Goal: Transaction & Acquisition: Purchase product/service

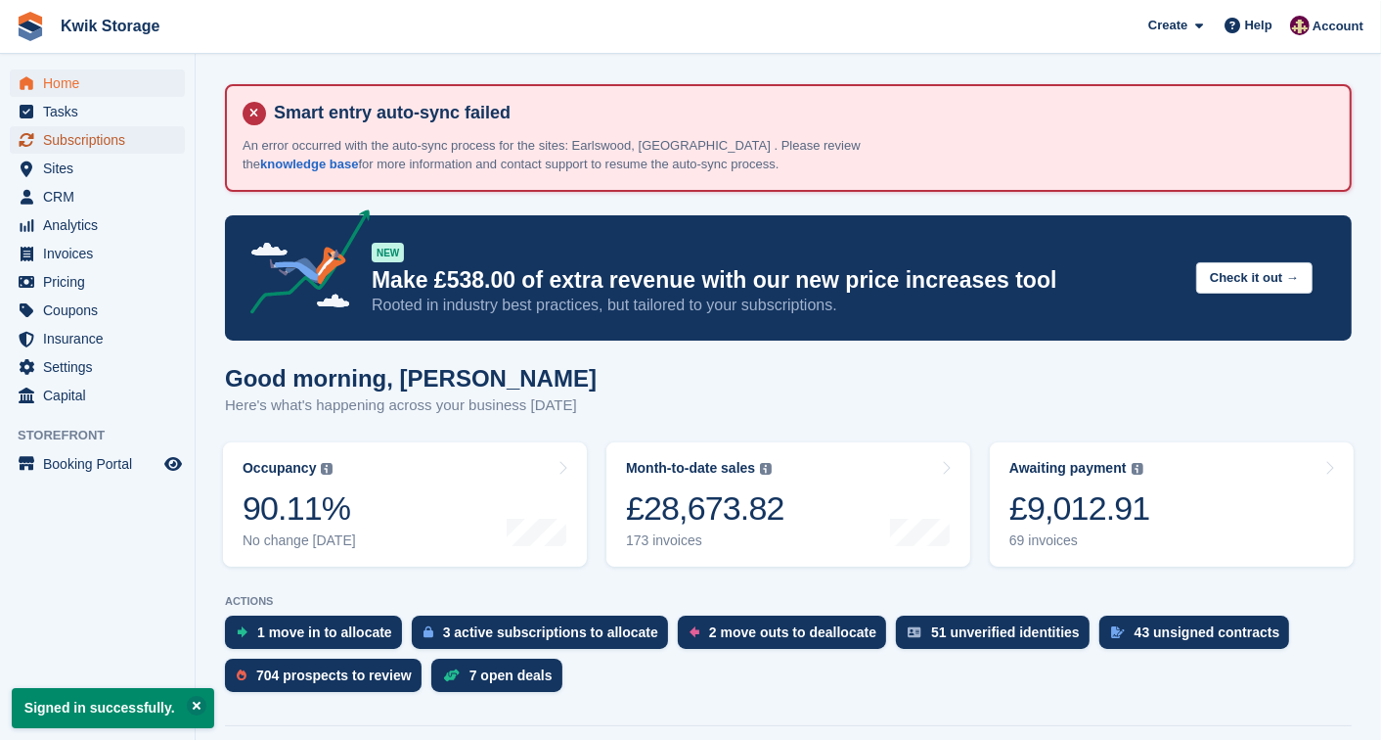
click at [105, 152] on span "Subscriptions" at bounding box center [101, 139] width 117 height 27
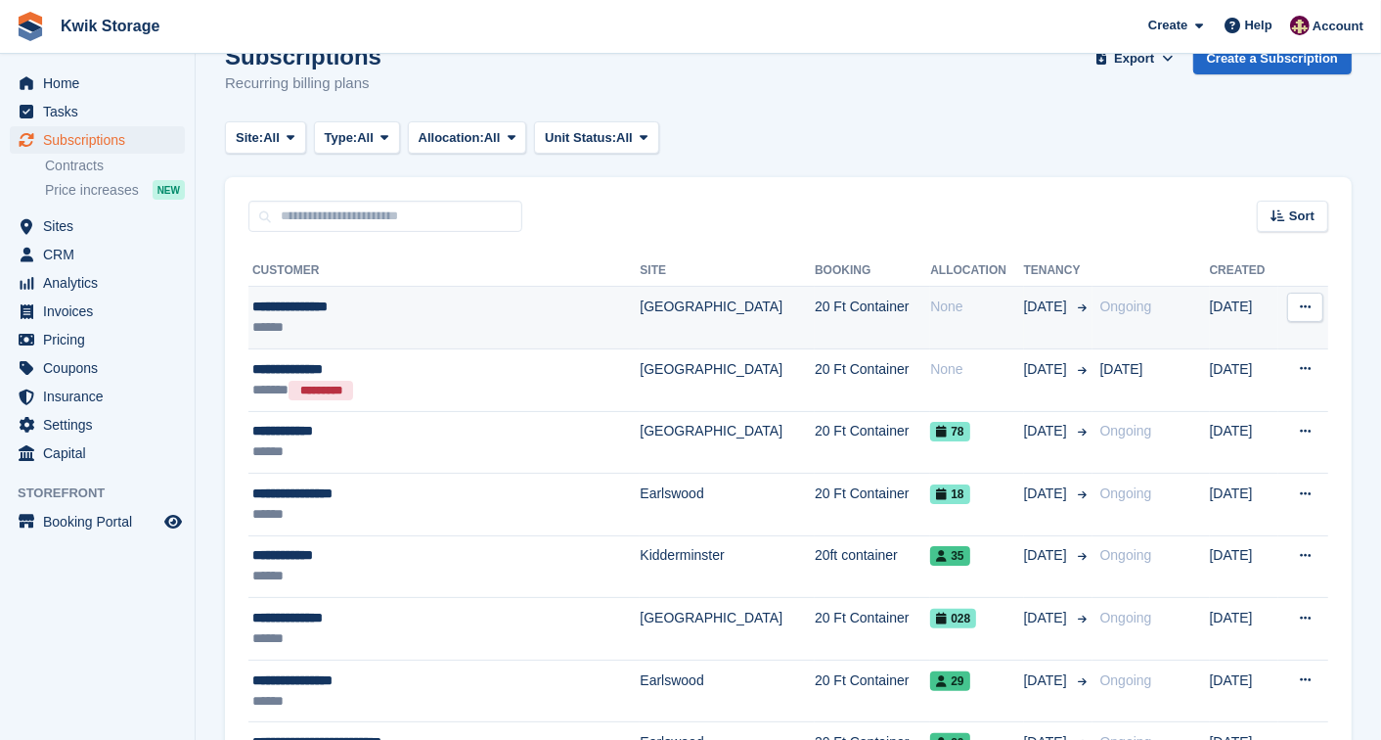
scroll to position [173, 0]
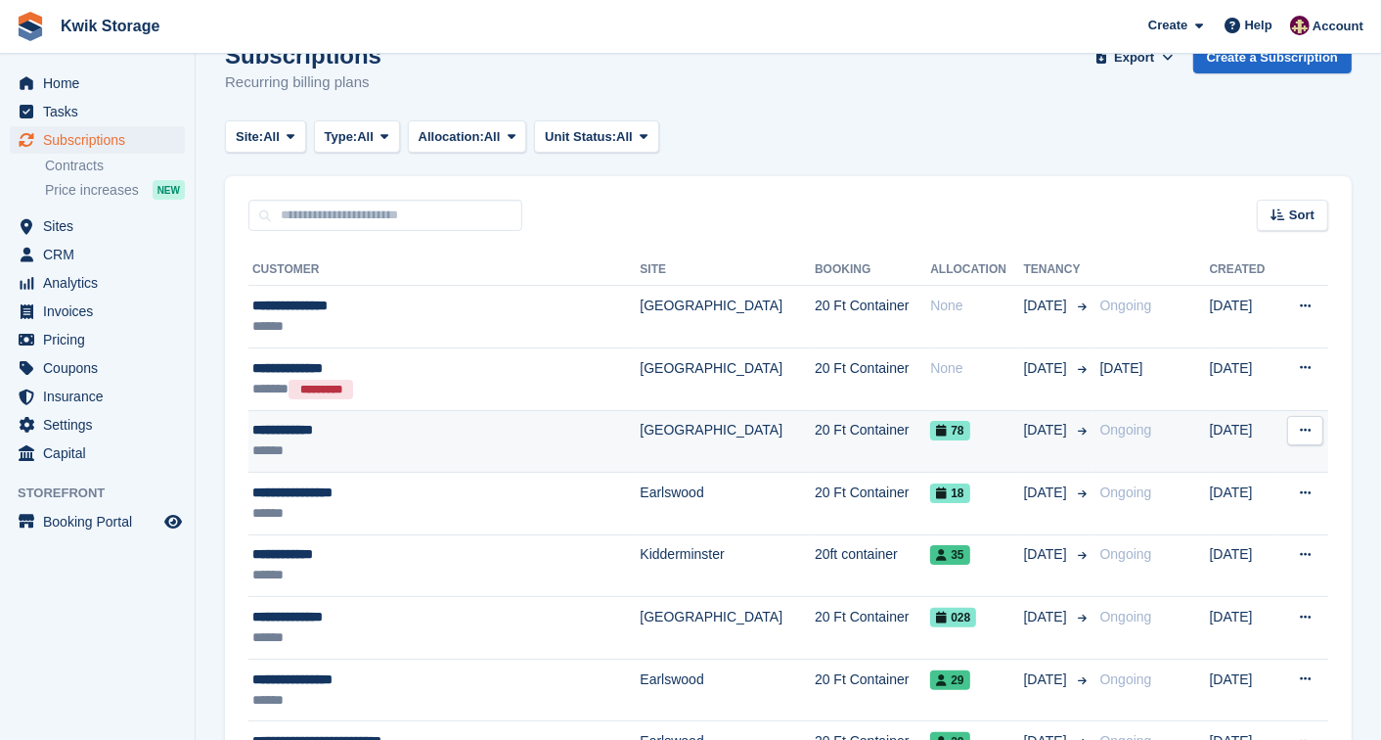
click at [531, 450] on div "******" at bounding box center [410, 450] width 316 height 21
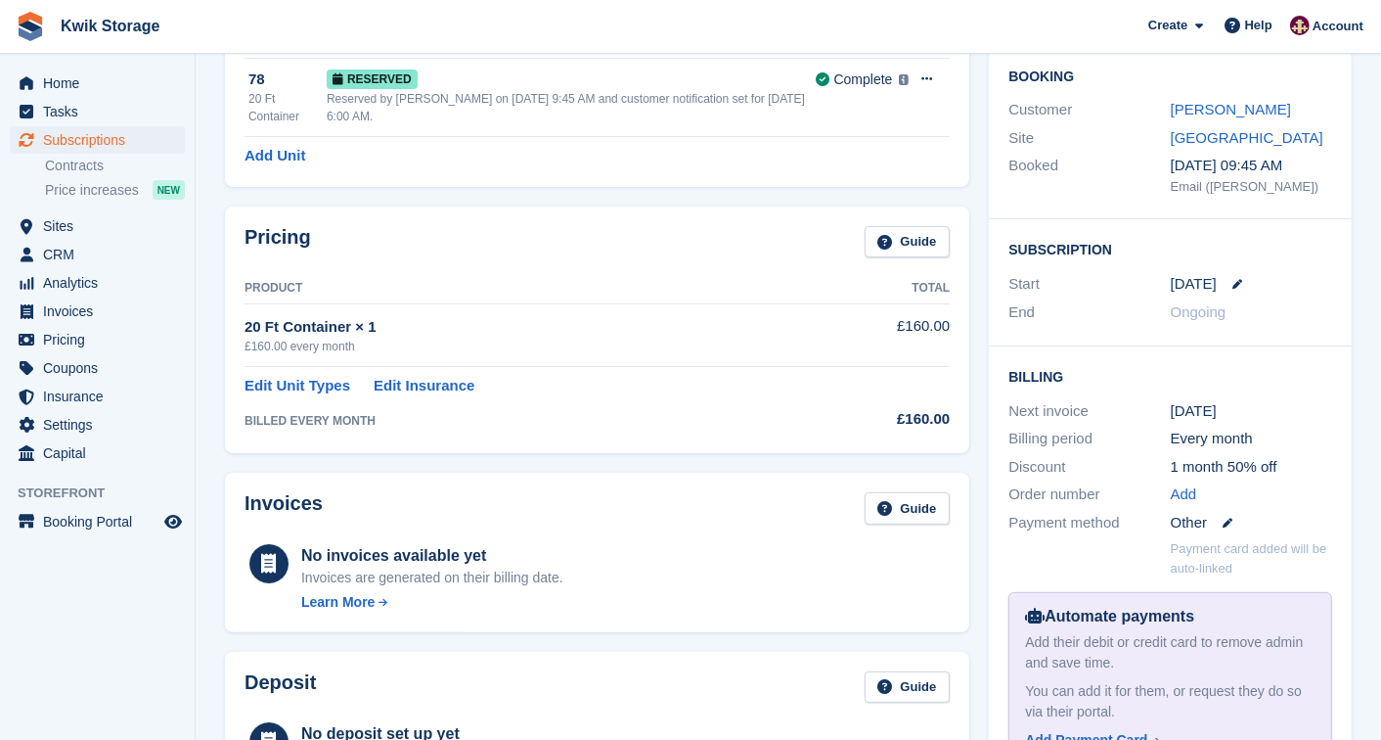
scroll to position [260, 0]
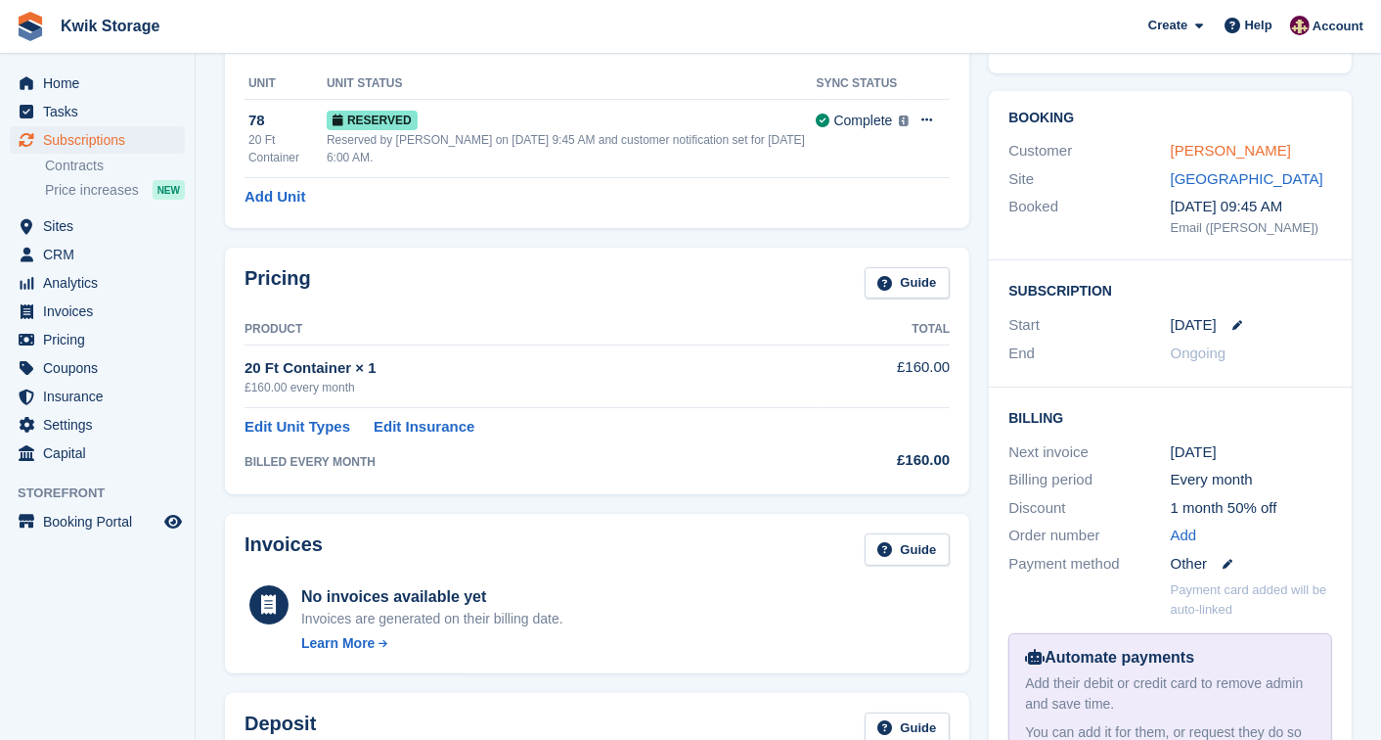
click at [1200, 154] on link "Farrak Abbas" at bounding box center [1231, 150] width 120 height 17
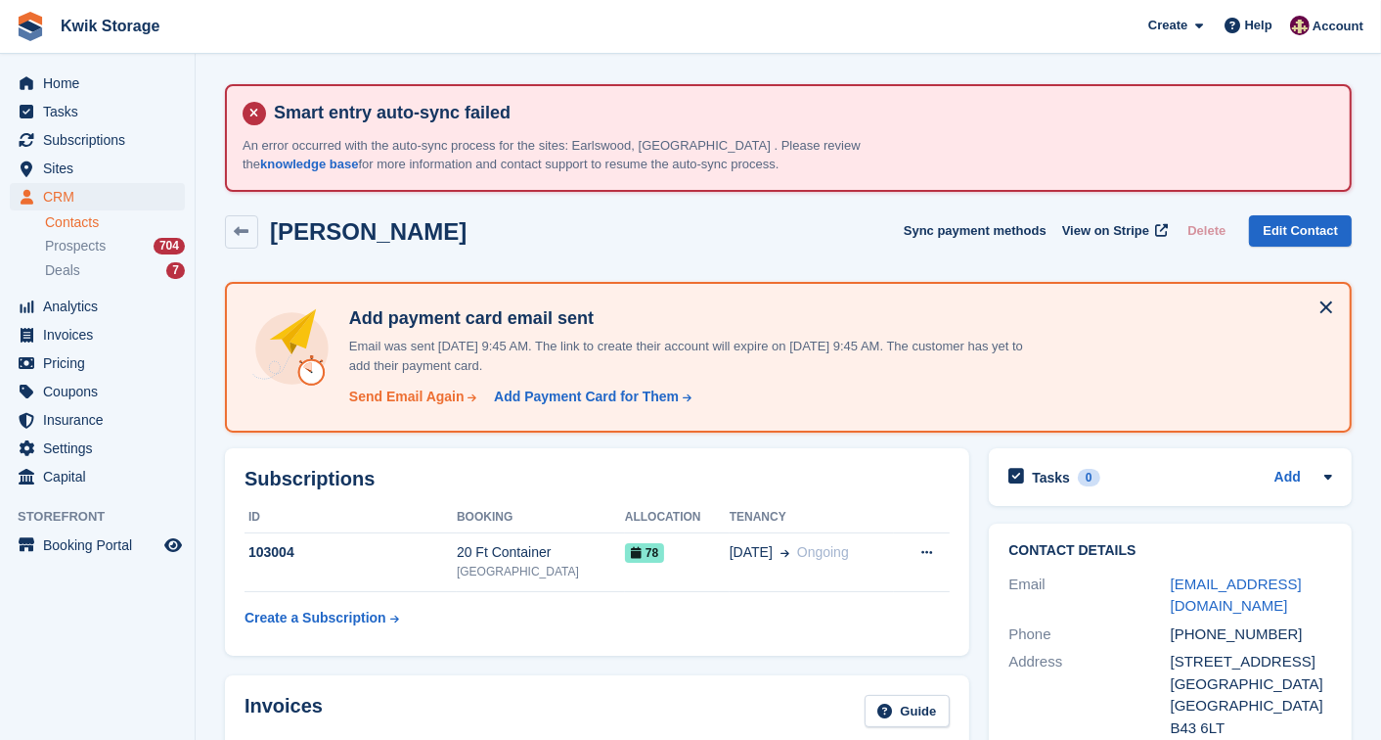
click at [436, 395] on div "Send Email Again" at bounding box center [406, 396] width 115 height 21
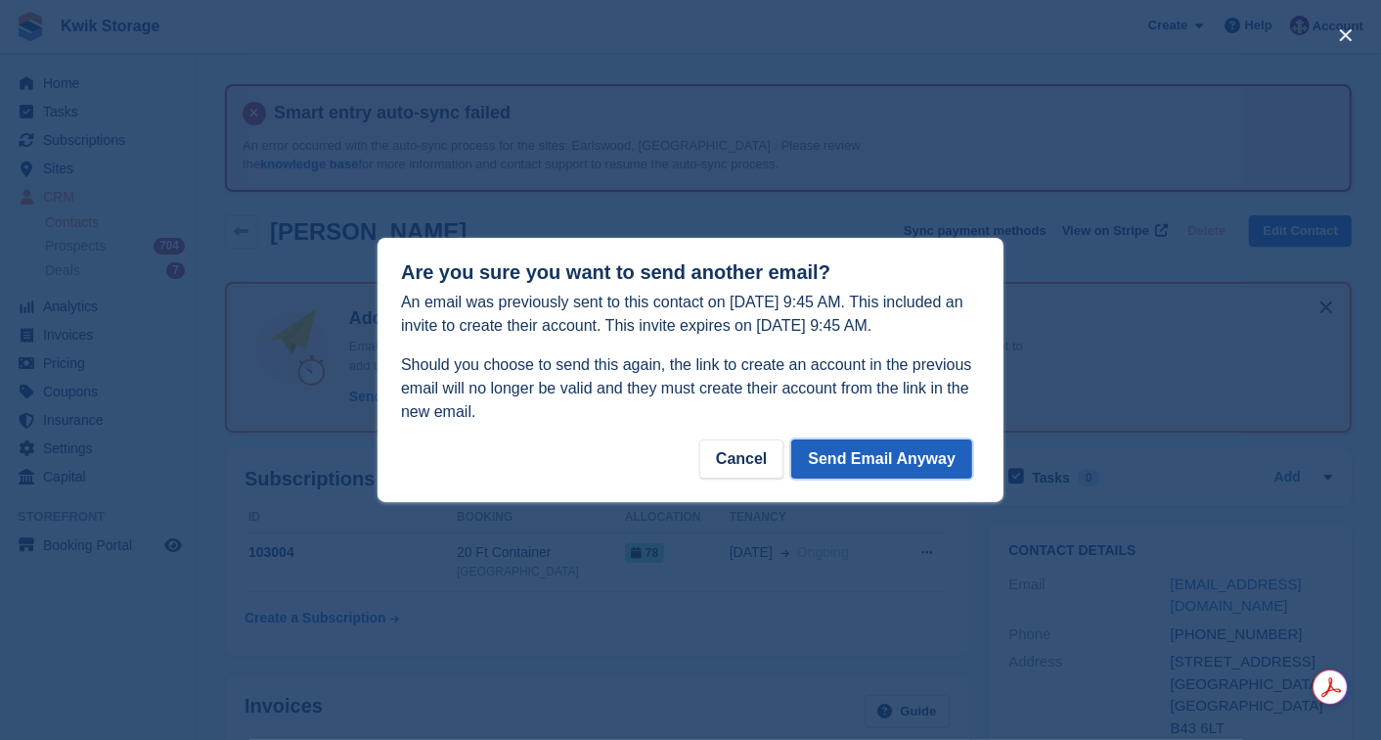
click at [861, 463] on button "Send Email Anyway" at bounding box center [881, 458] width 181 height 39
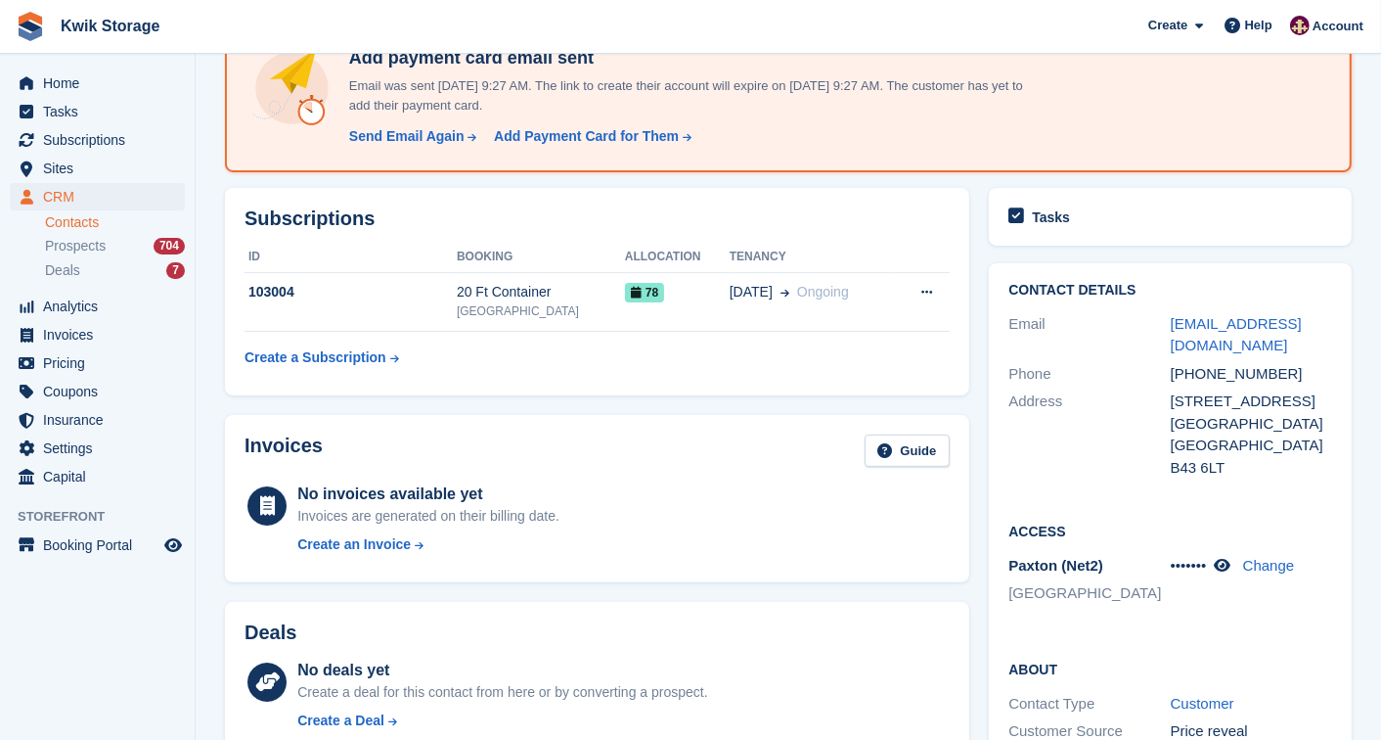
scroll to position [217, 0]
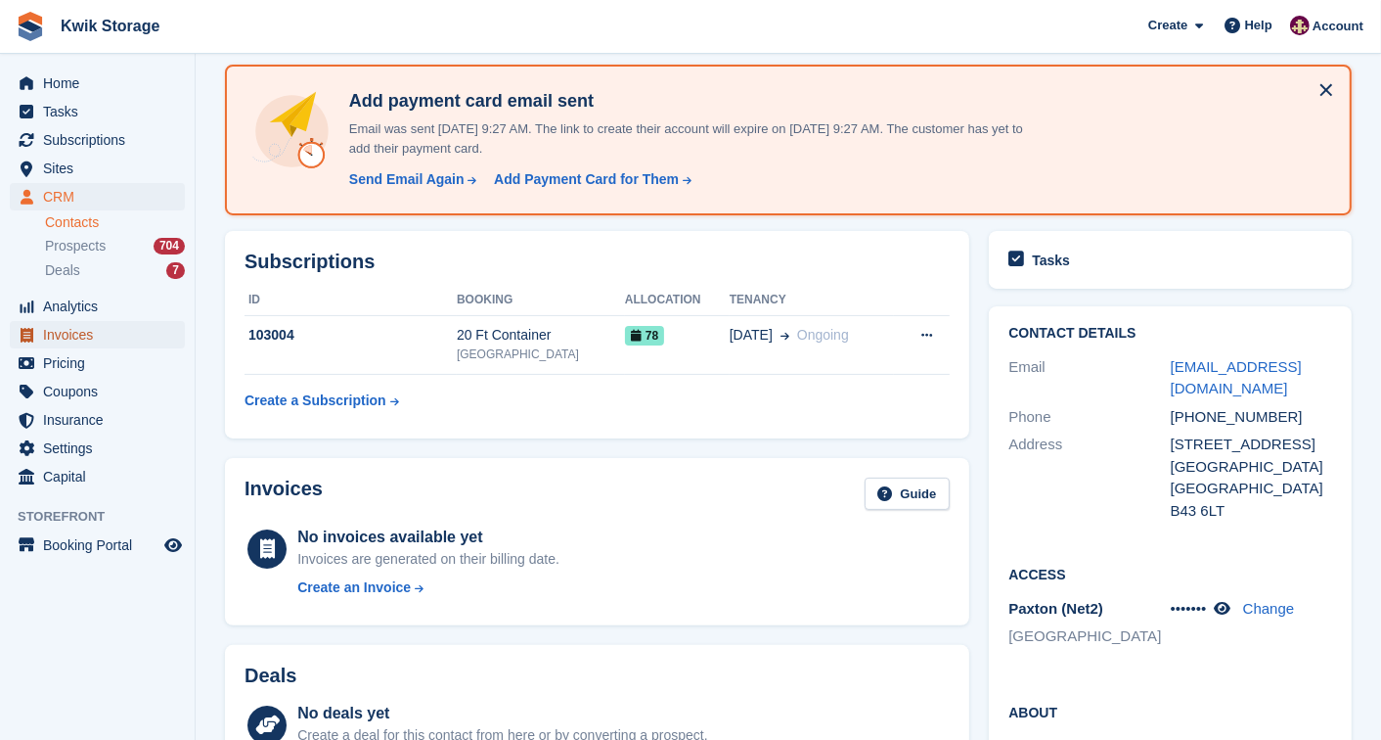
click at [102, 338] on span "Invoices" at bounding box center [101, 334] width 117 height 27
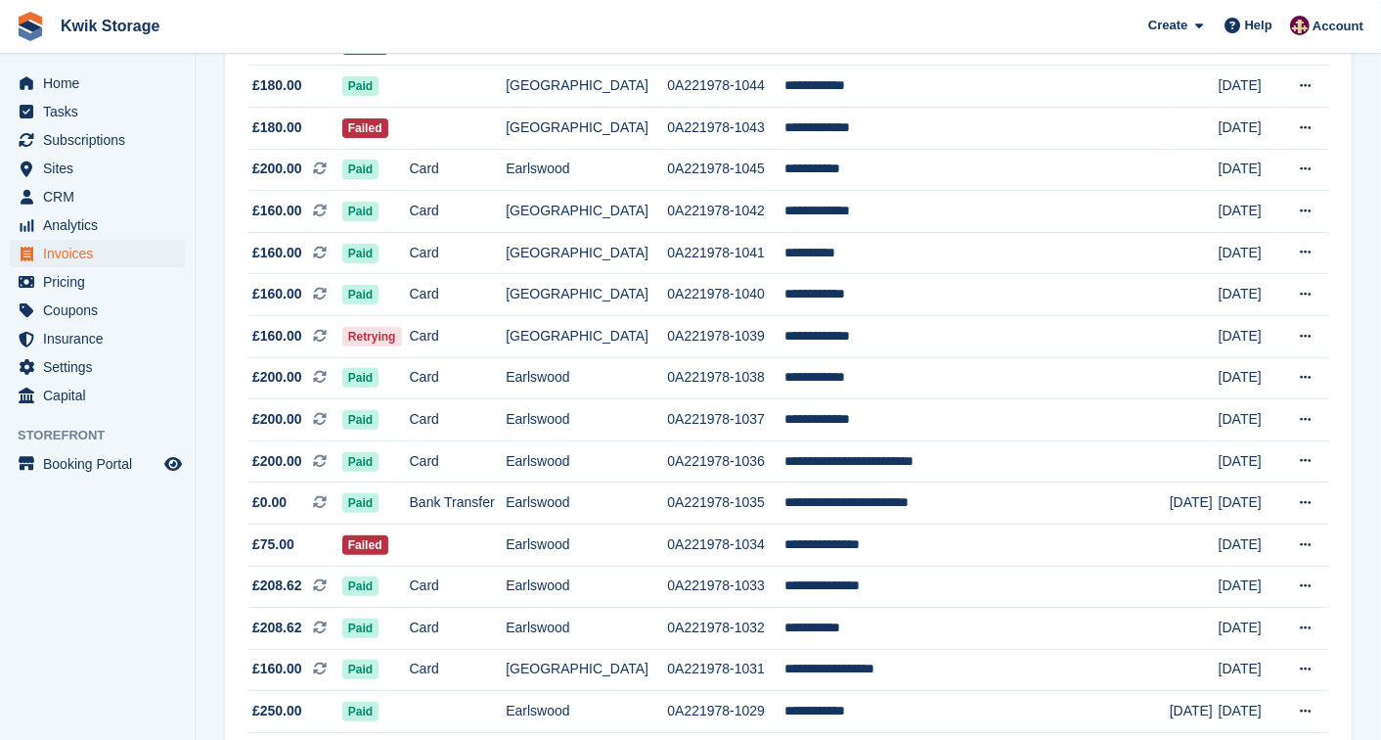
scroll to position [477, 0]
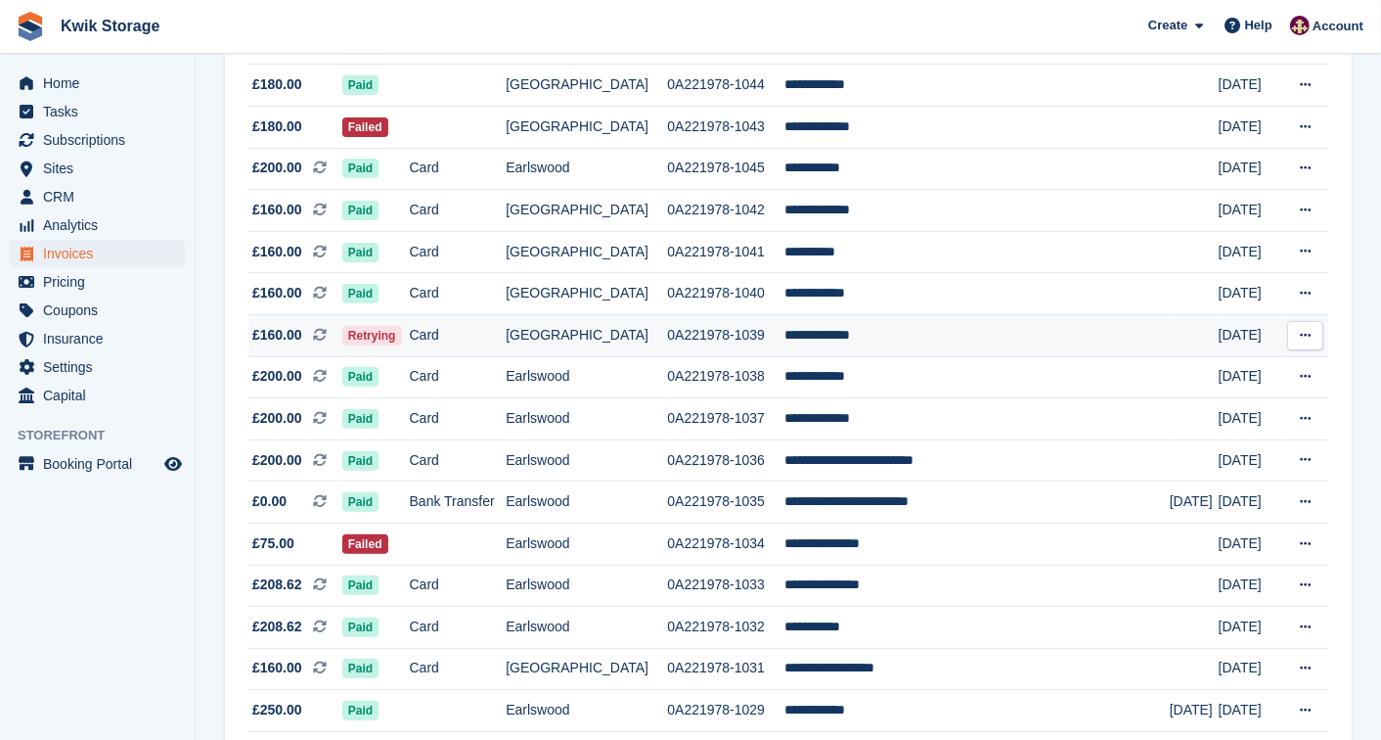
click at [492, 335] on td "Card" at bounding box center [458, 335] width 97 height 42
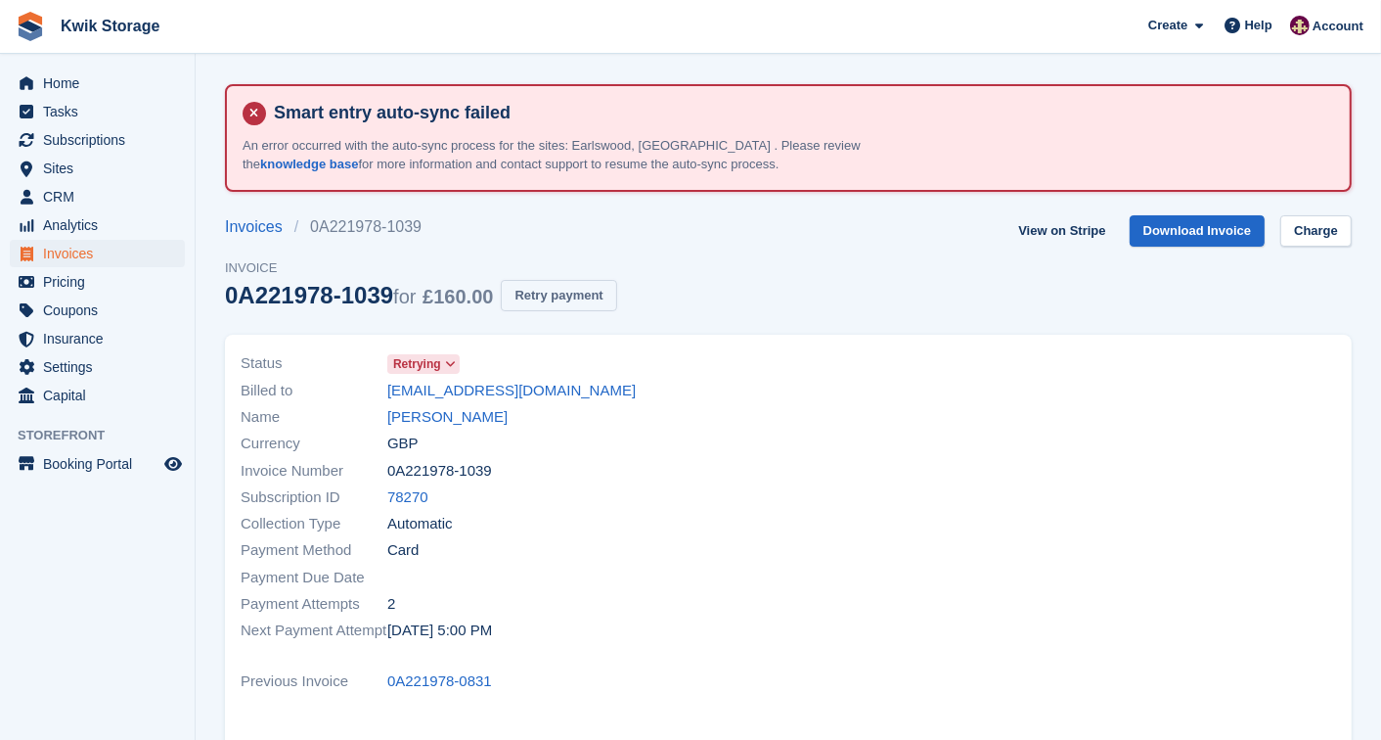
click at [573, 304] on button "Retry payment" at bounding box center [558, 296] width 115 height 32
click at [402, 408] on link "Julie Randall" at bounding box center [447, 417] width 120 height 22
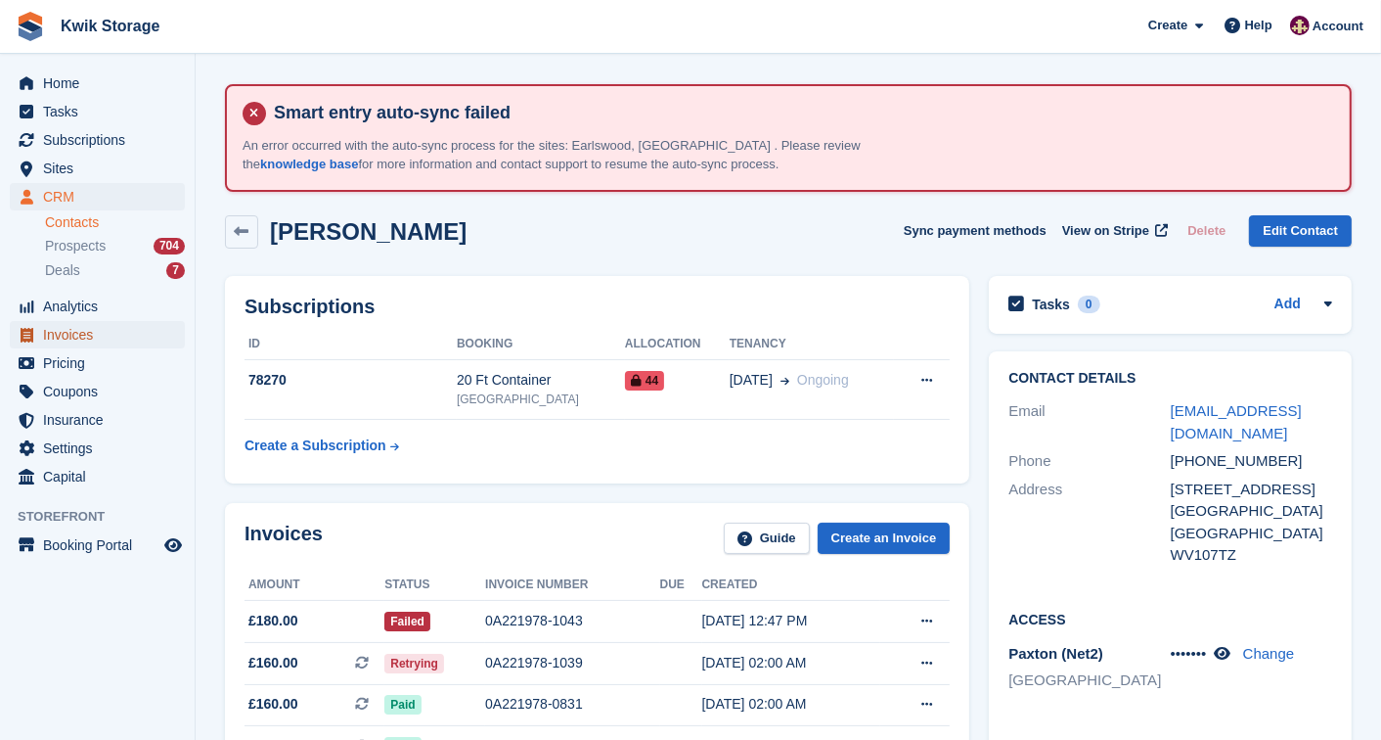
click at [66, 344] on span "Invoices" at bounding box center [101, 334] width 117 height 27
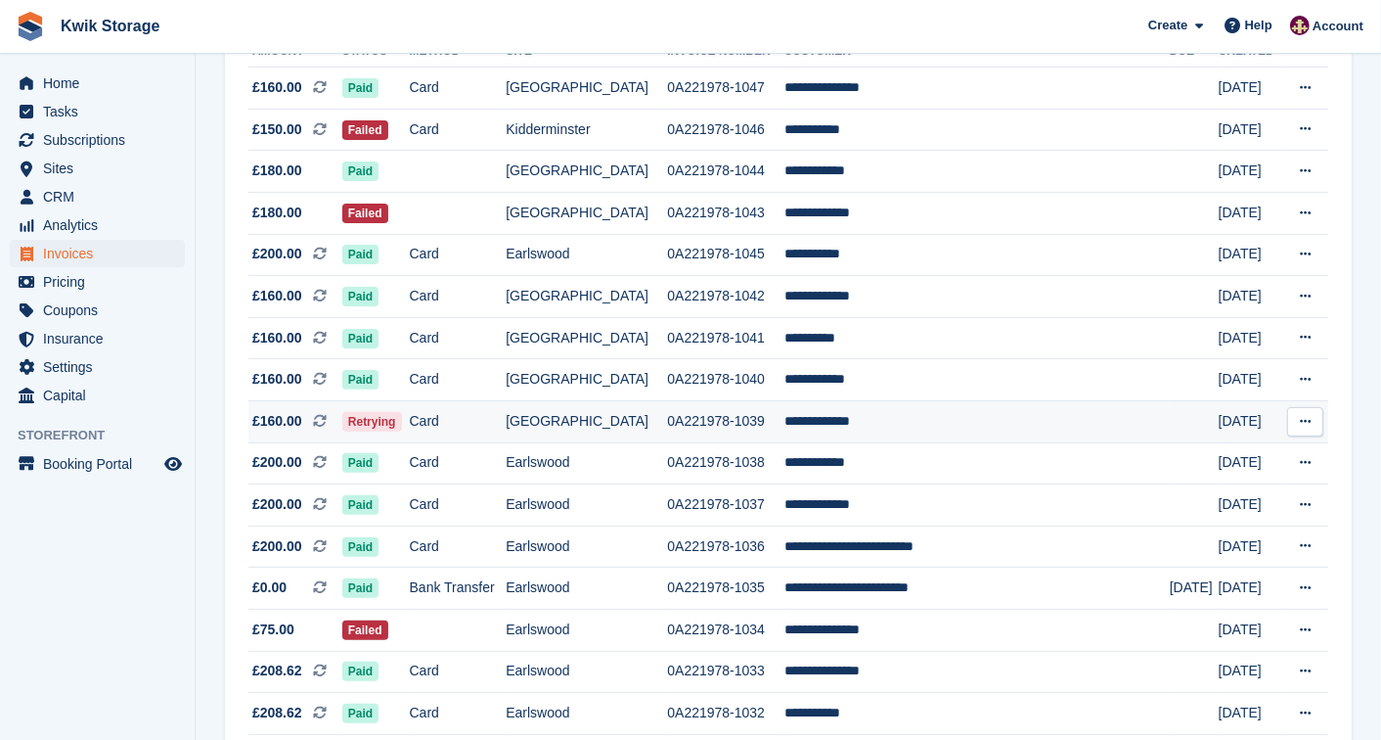
scroll to position [347, 0]
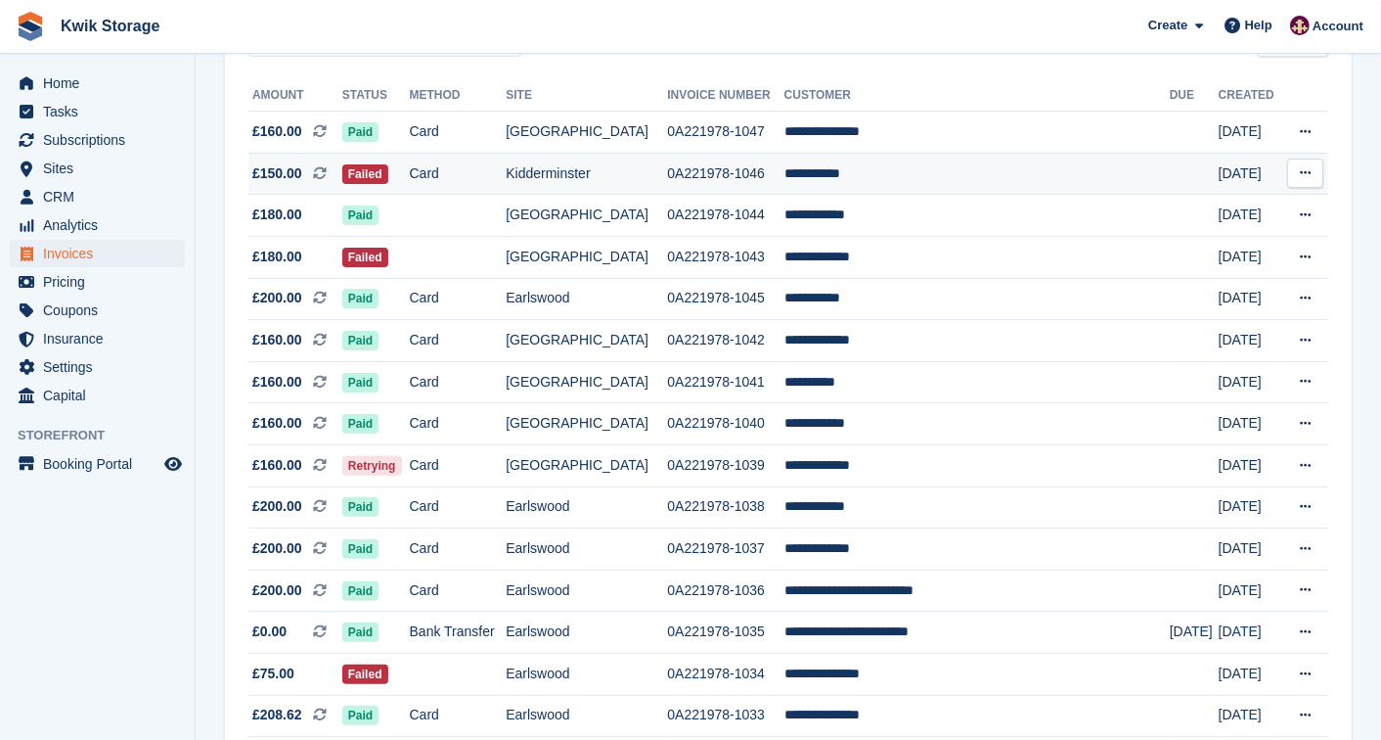
click at [504, 168] on td "Card" at bounding box center [458, 174] width 97 height 42
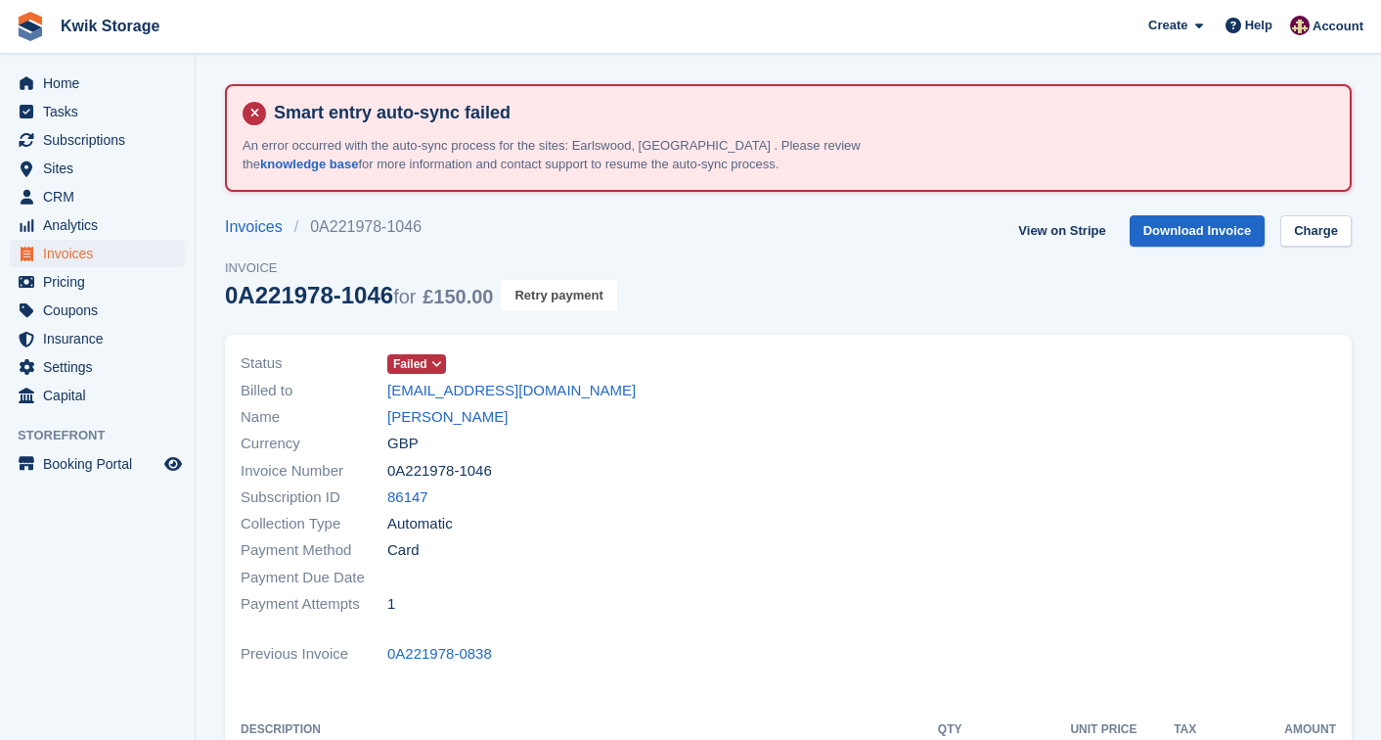
click at [536, 296] on button "Retry payment" at bounding box center [558, 296] width 115 height 32
click at [1297, 223] on link "Charge" at bounding box center [1315, 231] width 71 height 32
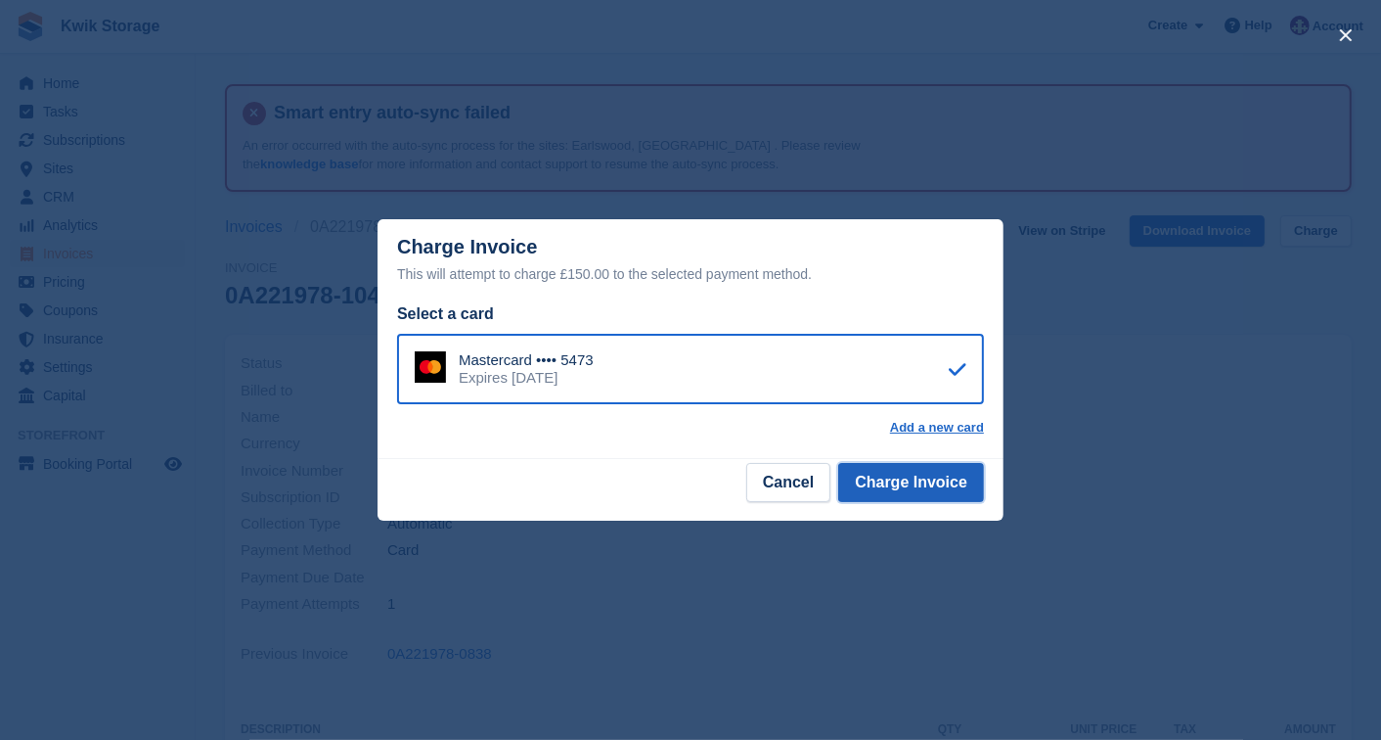
click at [894, 477] on button "Charge Invoice" at bounding box center [911, 482] width 146 height 39
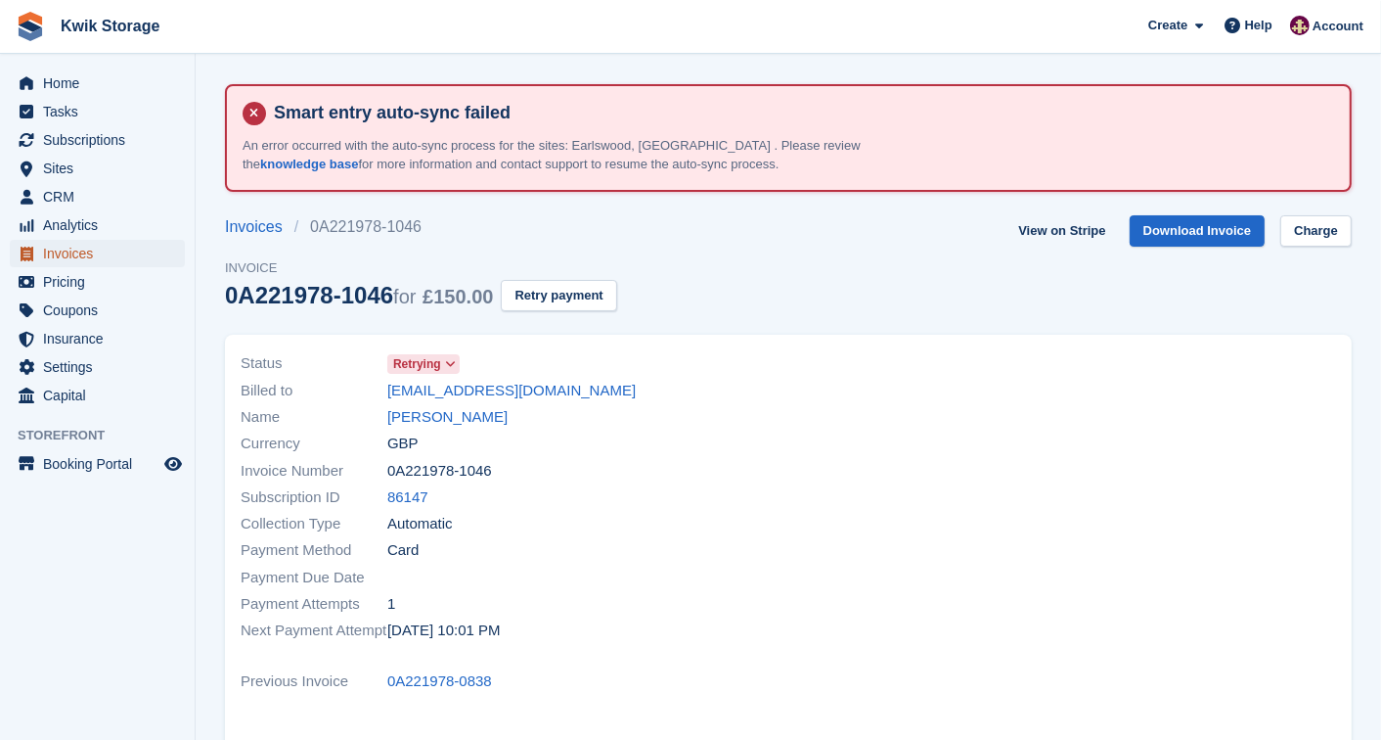
click at [127, 250] on span "Invoices" at bounding box center [101, 253] width 117 height 27
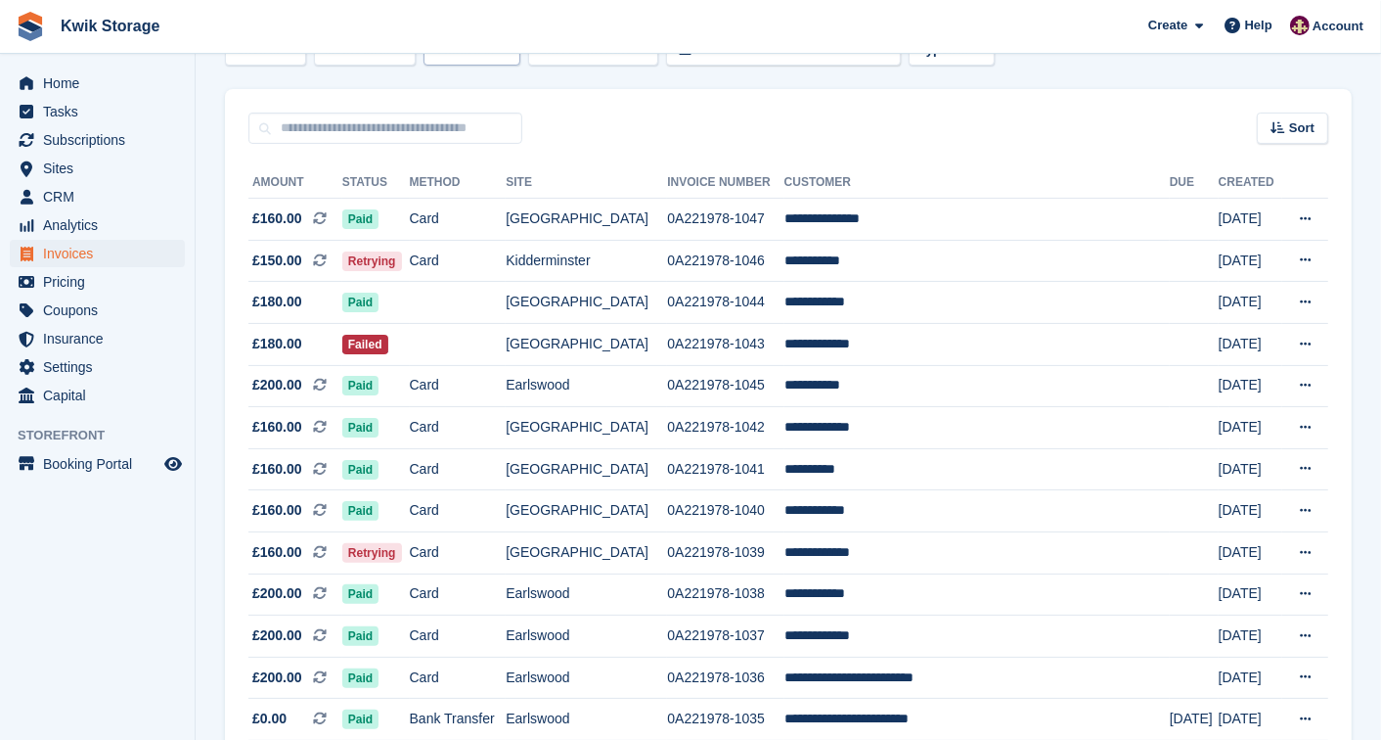
scroll to position [217, 0]
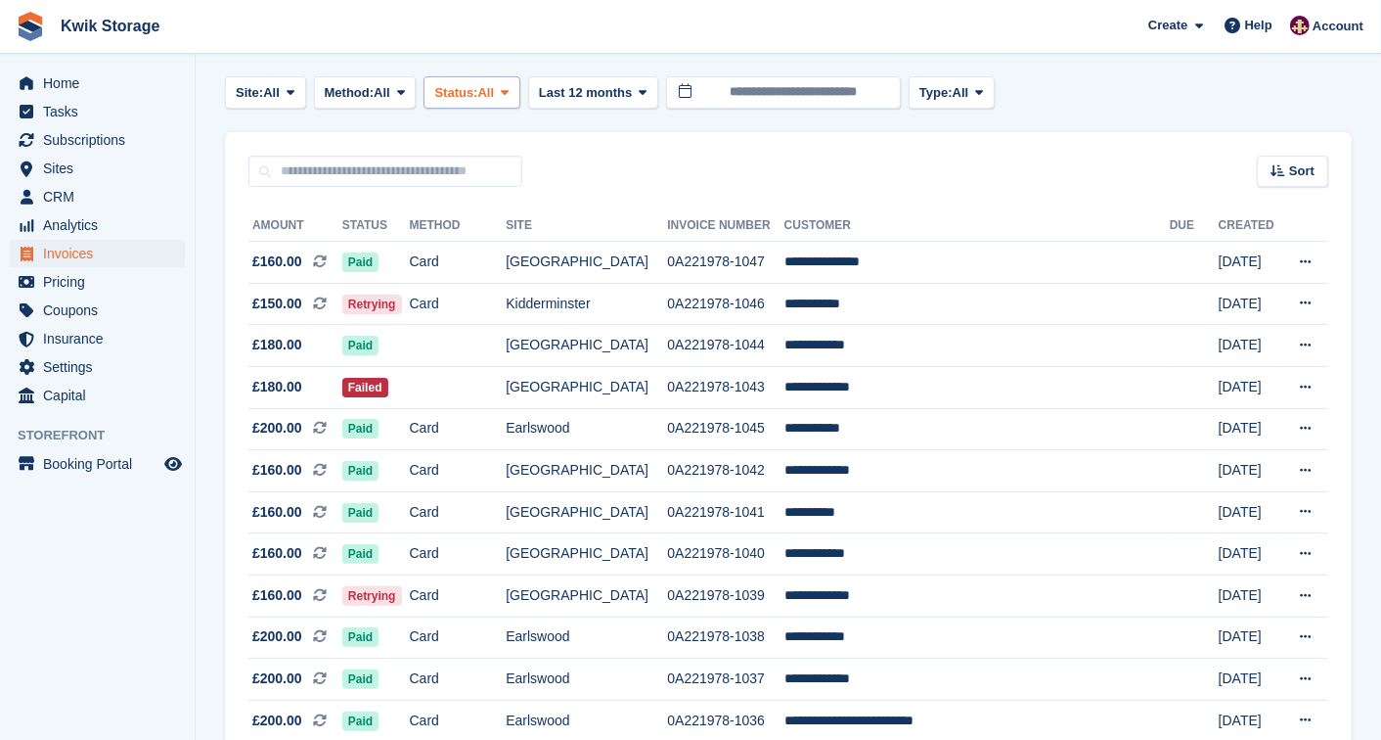
click at [462, 293] on td "Card" at bounding box center [458, 304] width 97 height 42
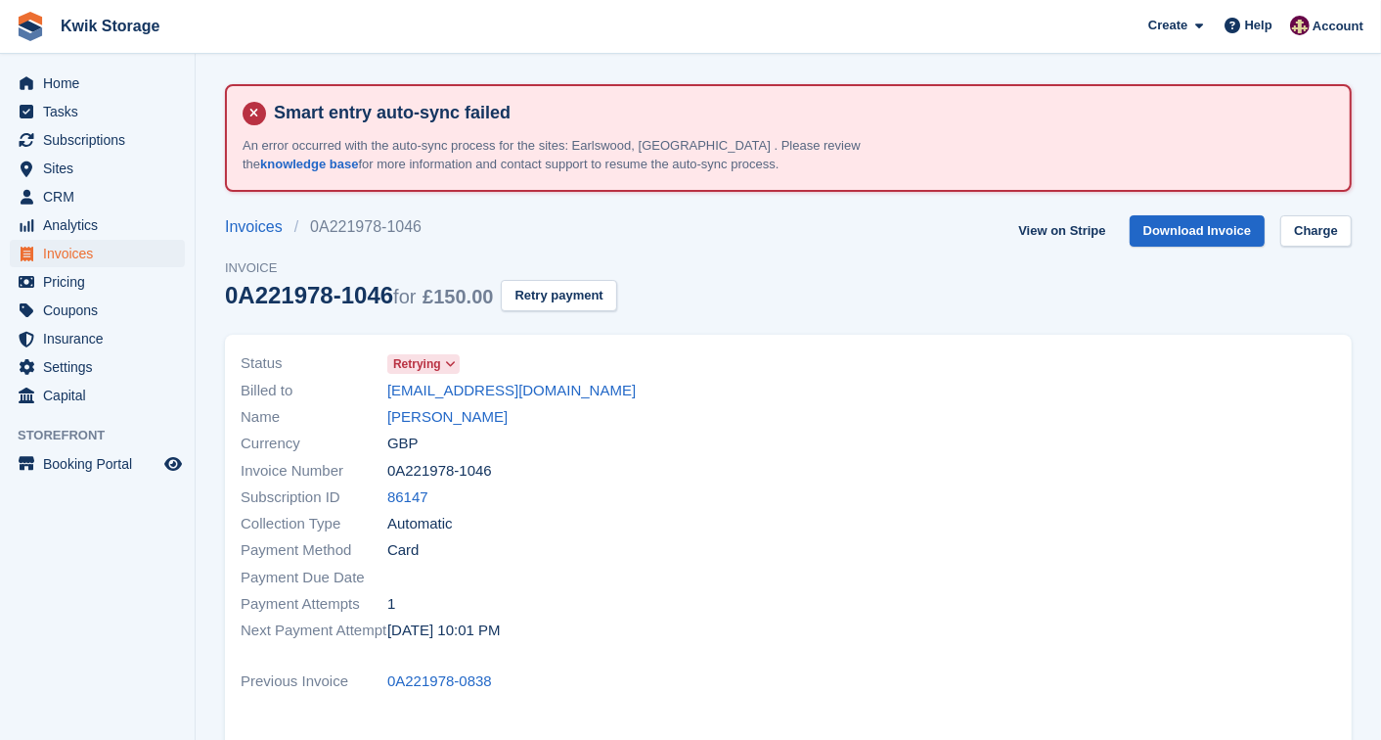
drag, startPoint x: 0, startPoint y: 0, endPoint x: 386, endPoint y: 256, distance: 463.7
click at [386, 258] on span "Invoice" at bounding box center [421, 268] width 392 height 20
click at [426, 412] on link "[PERSON_NAME]" at bounding box center [447, 417] width 120 height 22
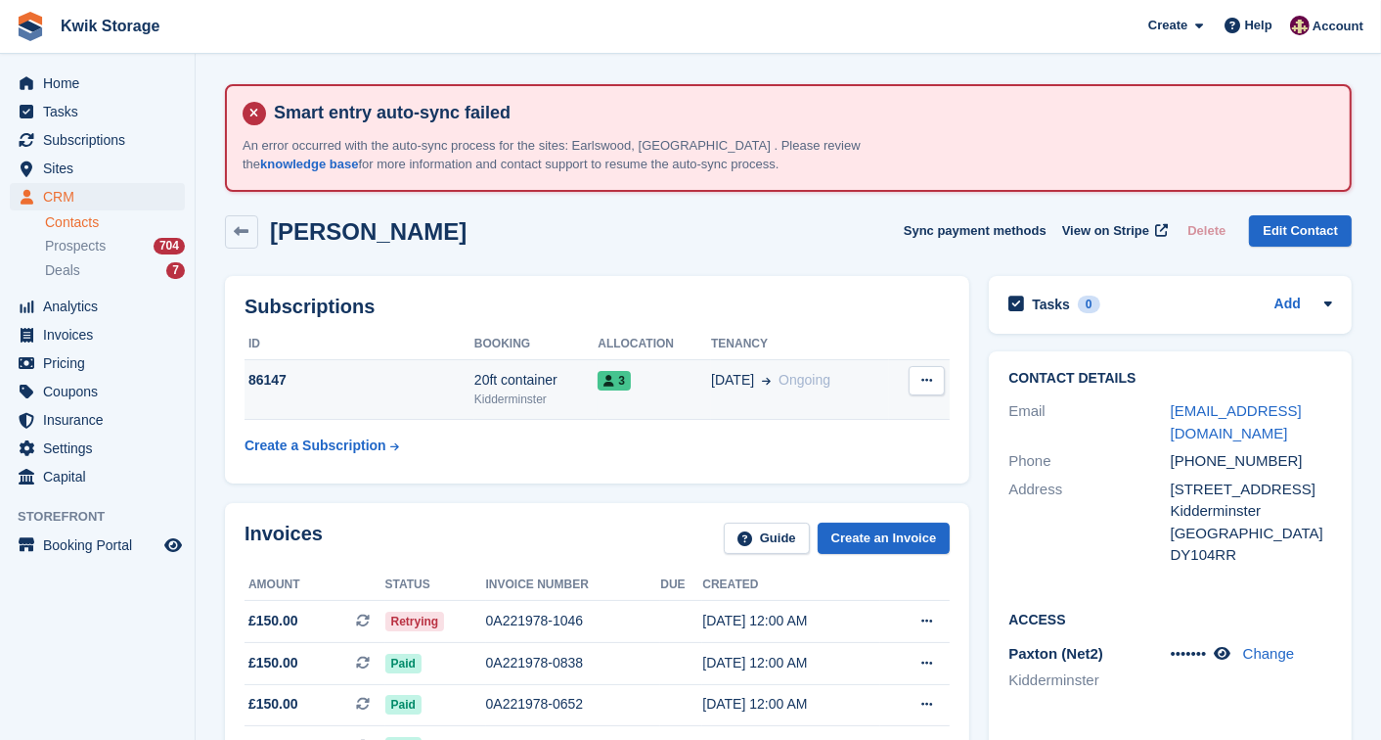
click at [857, 365] on td "26 May Ongoing" at bounding box center [800, 390] width 178 height 60
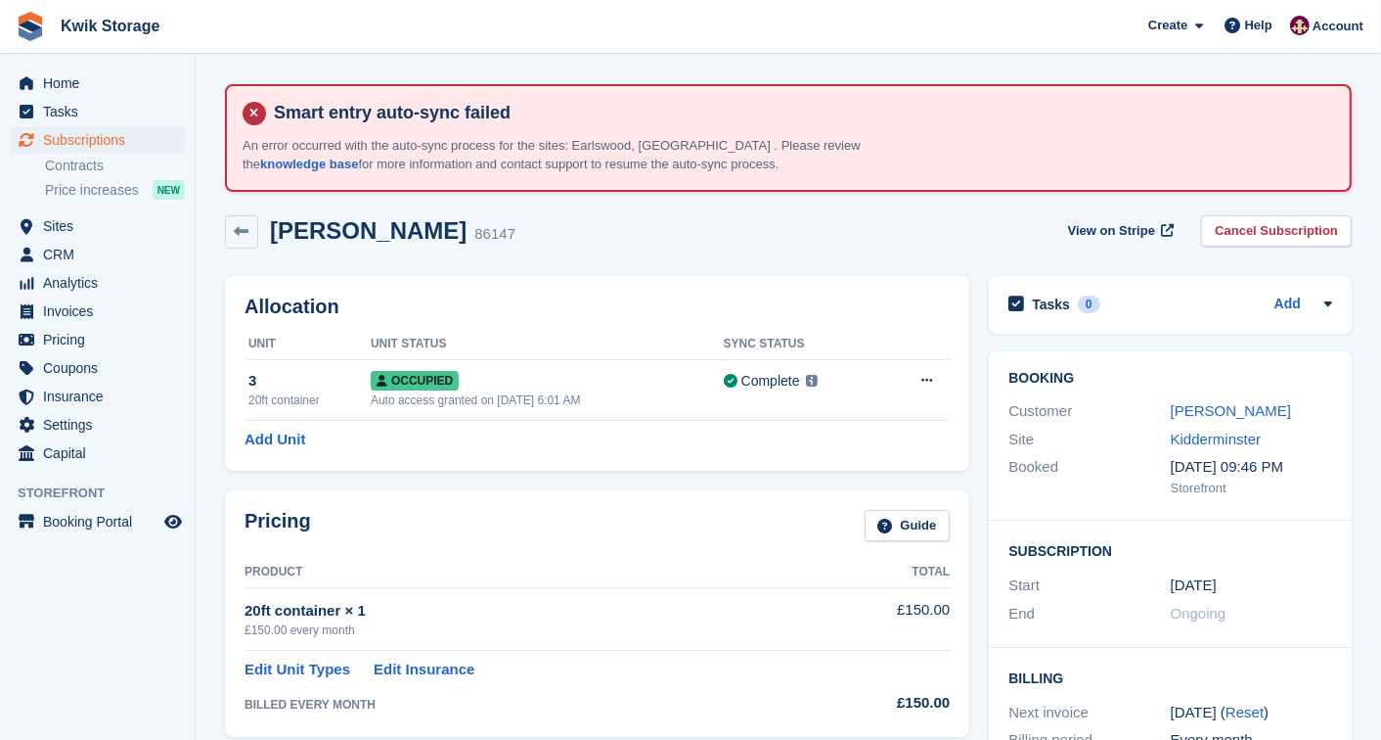
click at [946, 389] on td "Overlock Repossess Deallocate" at bounding box center [915, 390] width 68 height 61
click at [920, 366] on button at bounding box center [927, 380] width 36 height 29
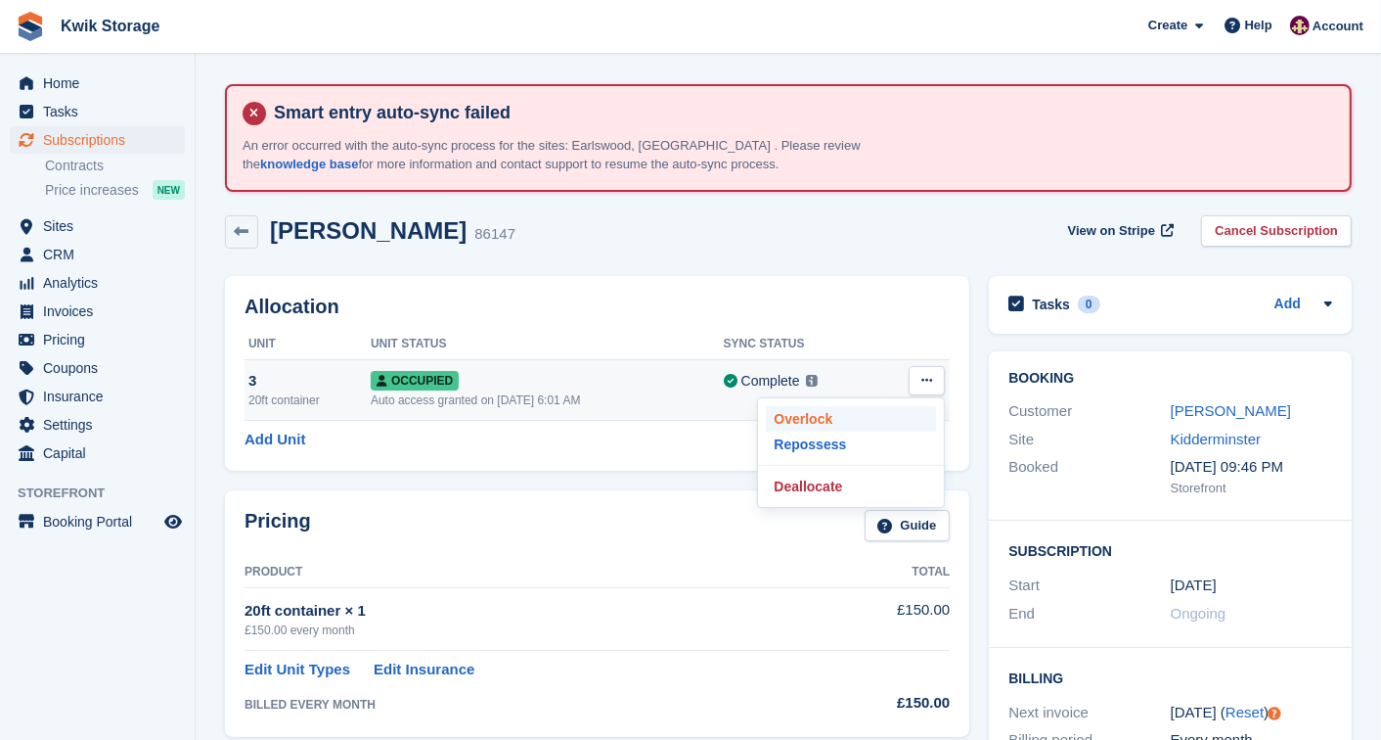
click at [847, 418] on p "Overlock" at bounding box center [851, 418] width 170 height 25
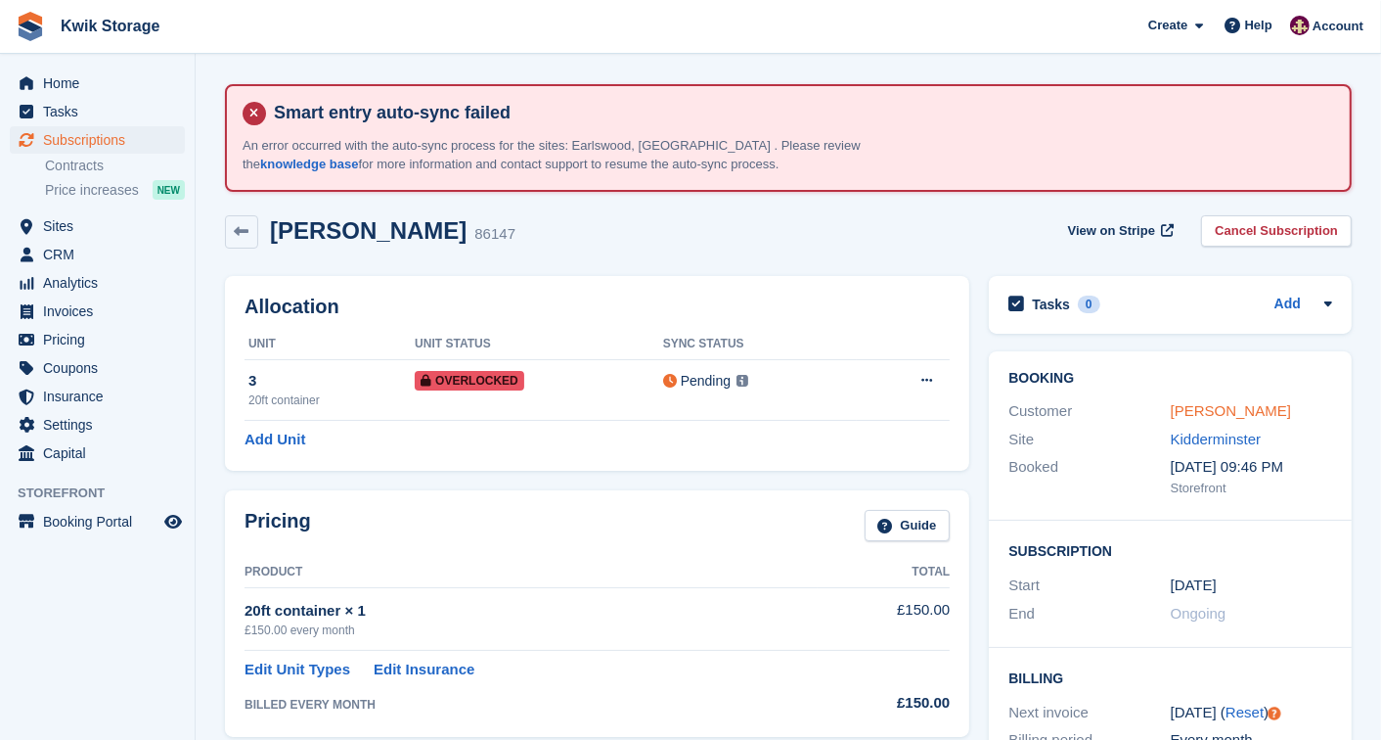
click at [1196, 405] on link "[PERSON_NAME]" at bounding box center [1231, 410] width 120 height 17
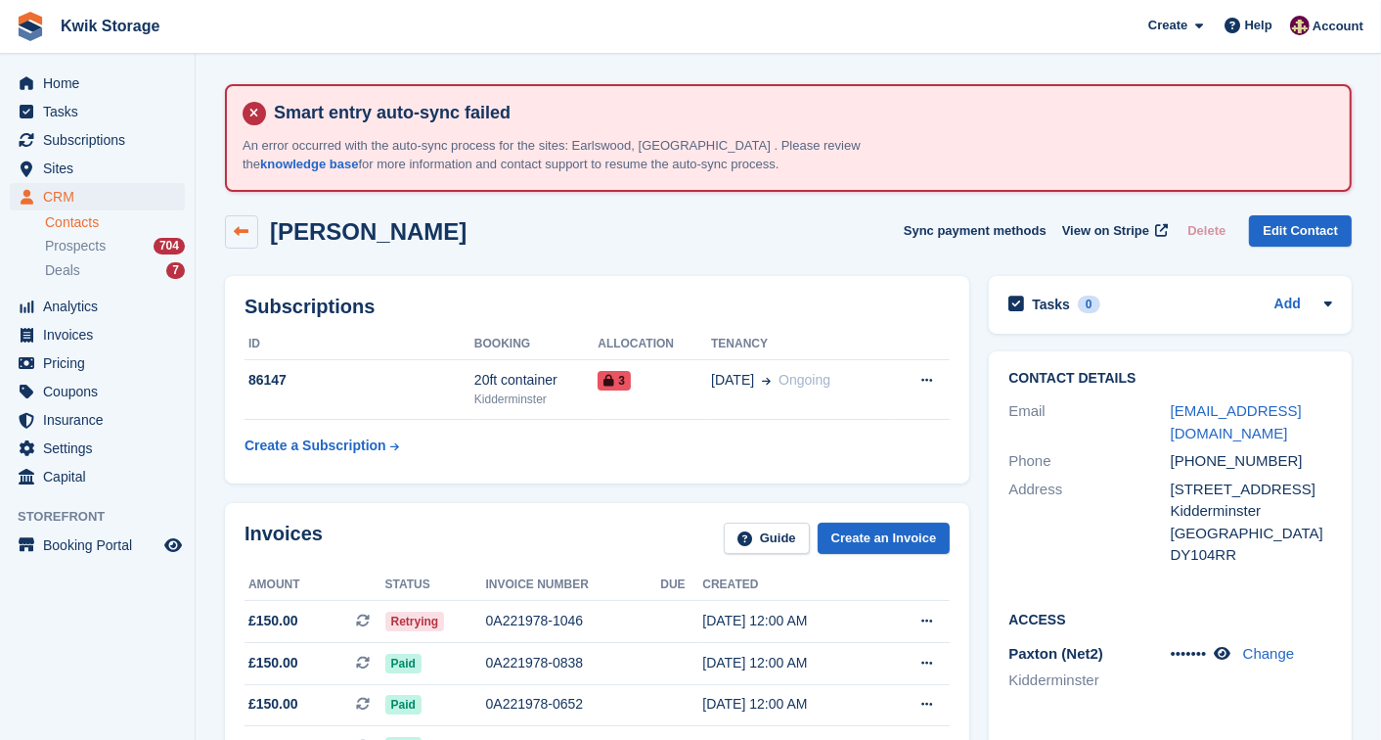
click at [249, 222] on link at bounding box center [241, 231] width 33 height 33
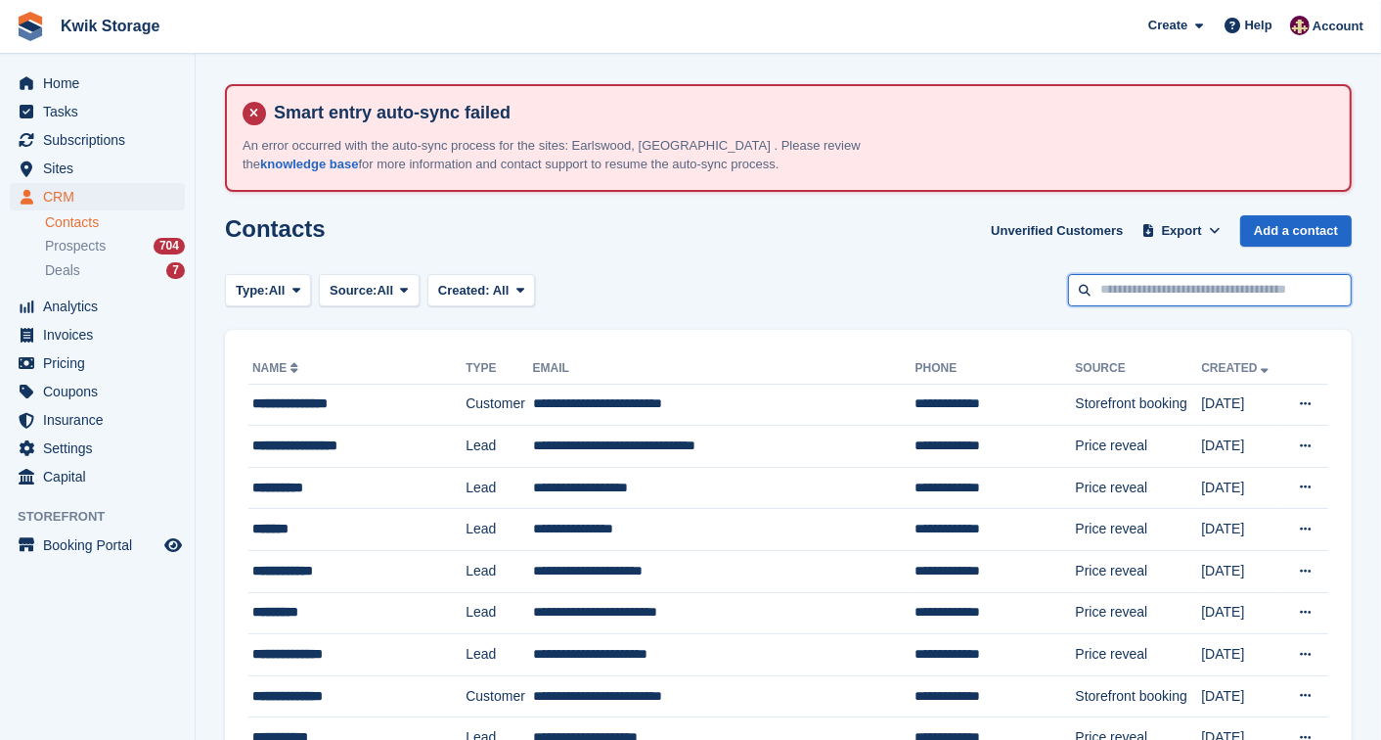
click at [1158, 277] on input "text" at bounding box center [1210, 290] width 284 height 32
type input "*****"
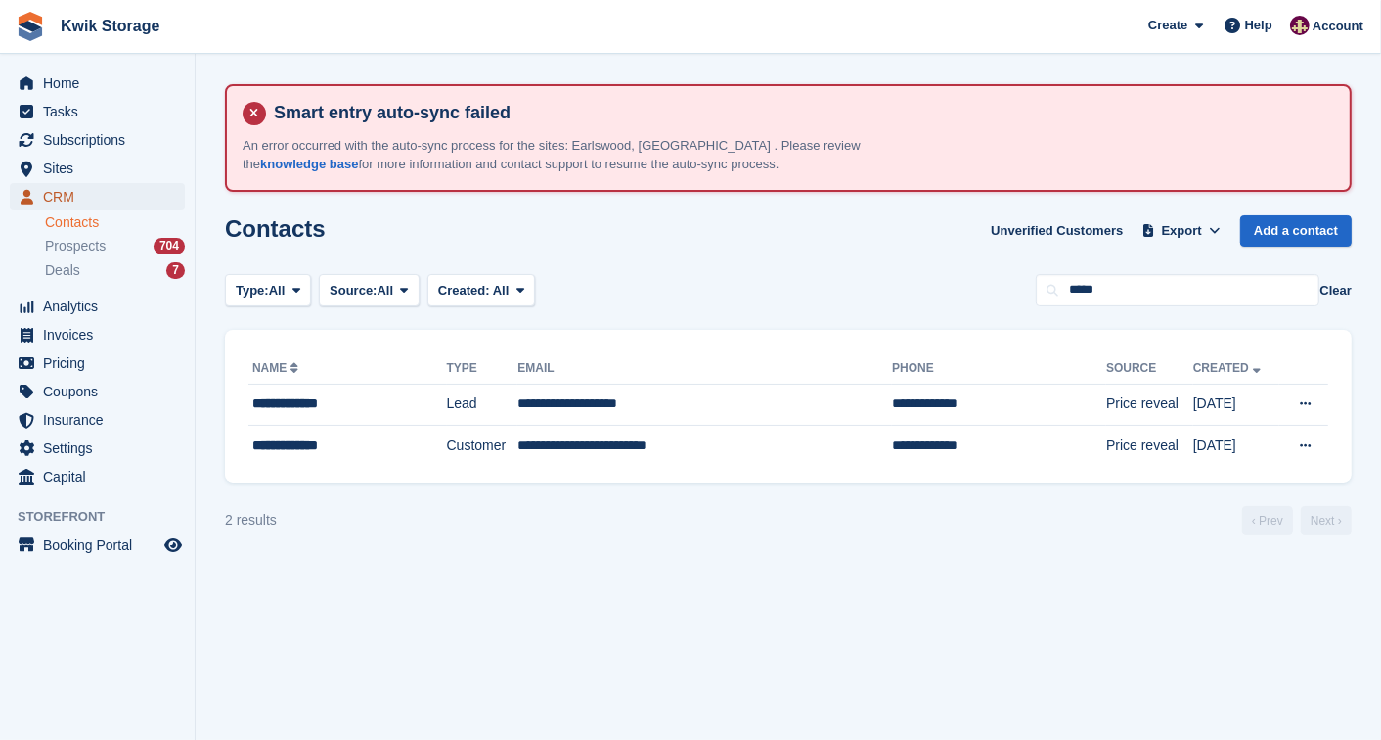
click at [173, 198] on link "CRM" at bounding box center [97, 196] width 175 height 27
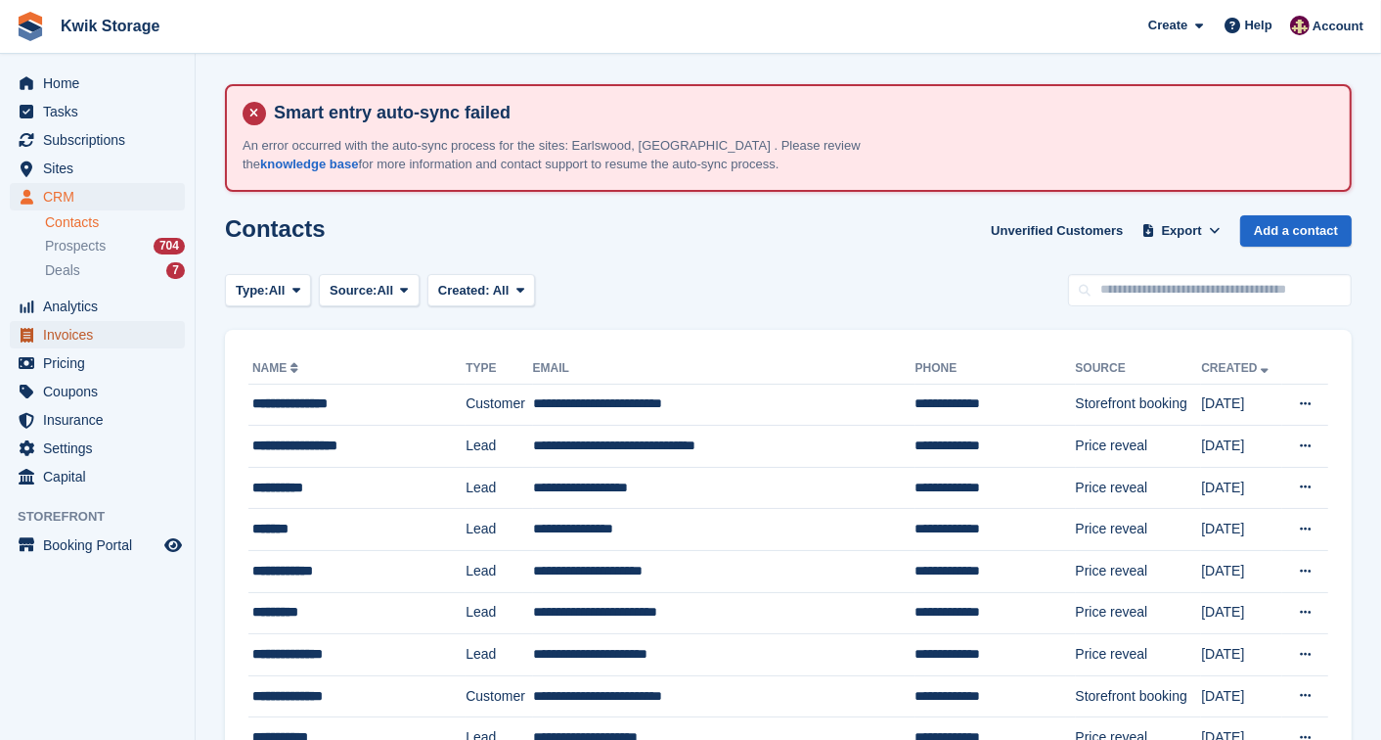
click at [100, 328] on span "Invoices" at bounding box center [101, 334] width 117 height 27
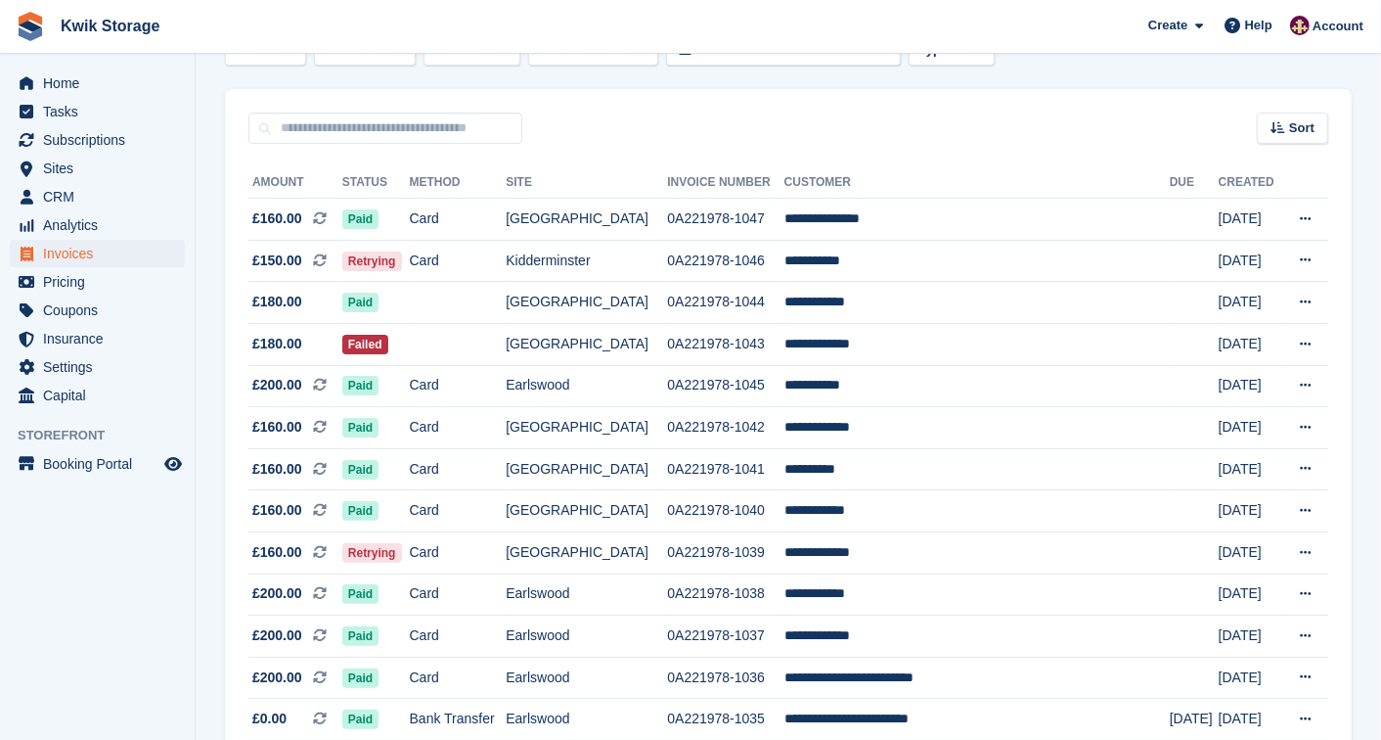
scroll to position [304, 0]
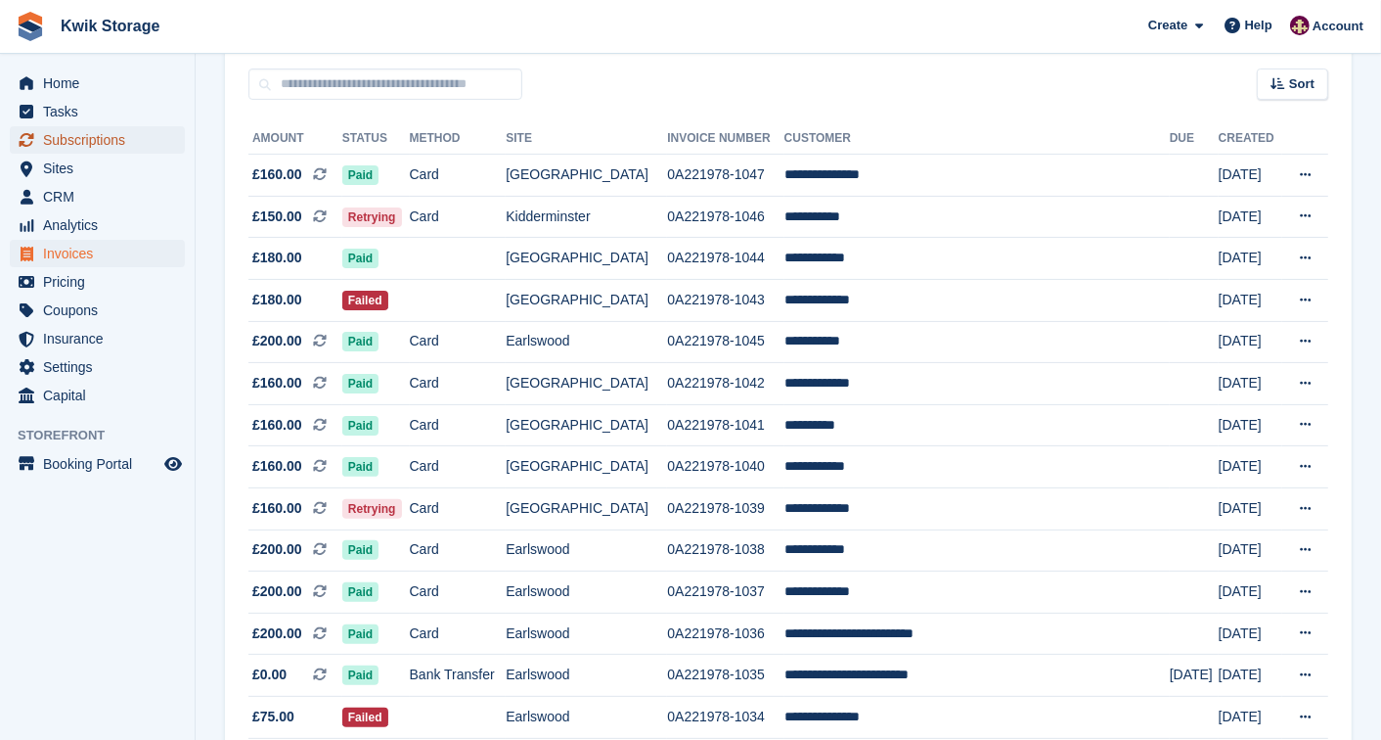
click at [145, 126] on span "Subscriptions" at bounding box center [101, 139] width 117 height 27
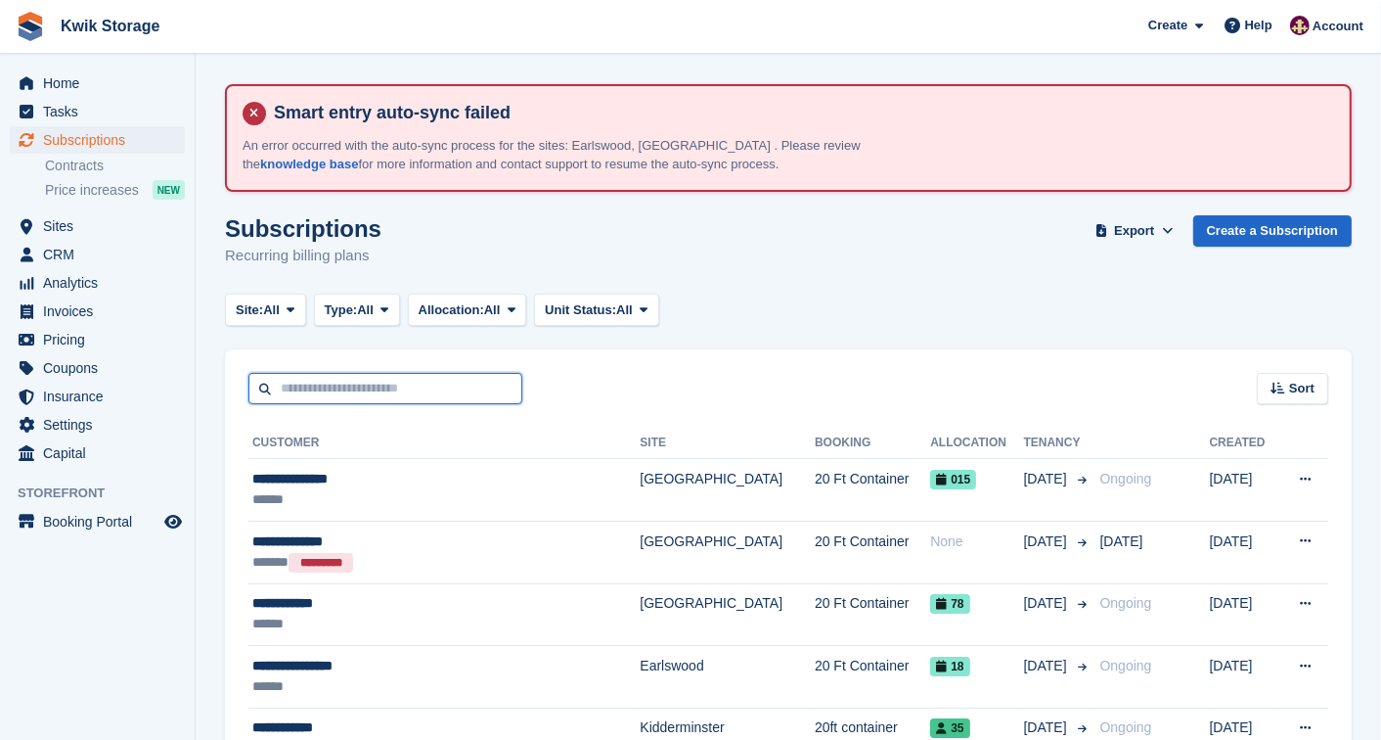
click at [335, 383] on input "text" at bounding box center [385, 389] width 274 height 32
type input "***"
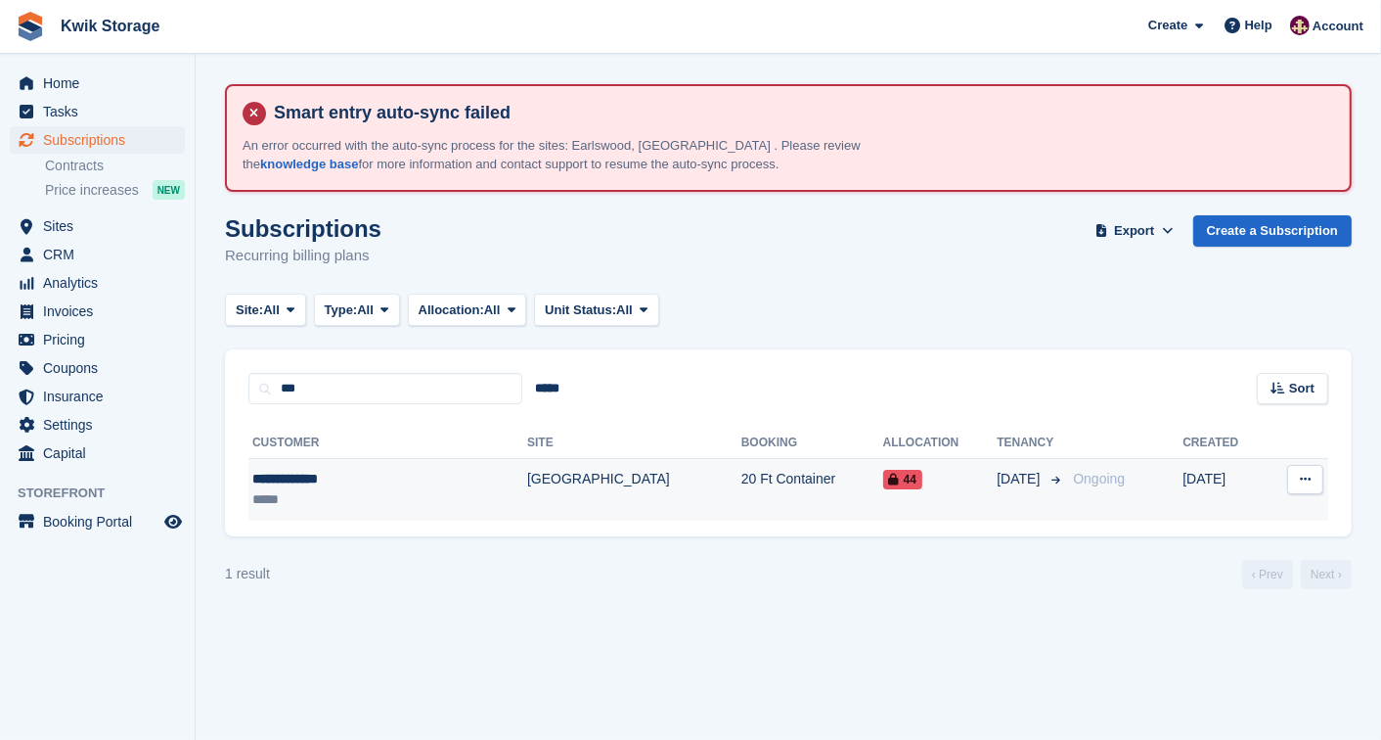
click at [334, 489] on div "*****" at bounding box center [343, 499] width 182 height 21
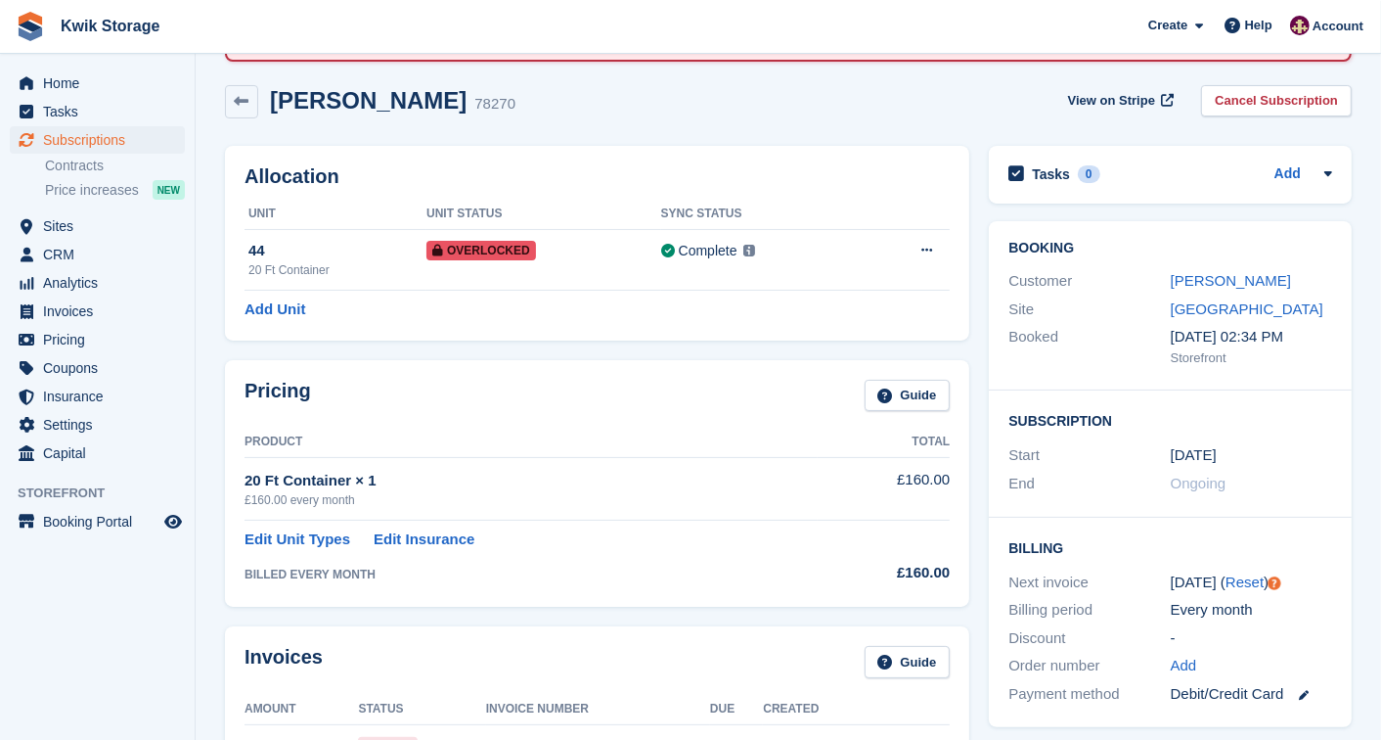
scroll to position [173, 0]
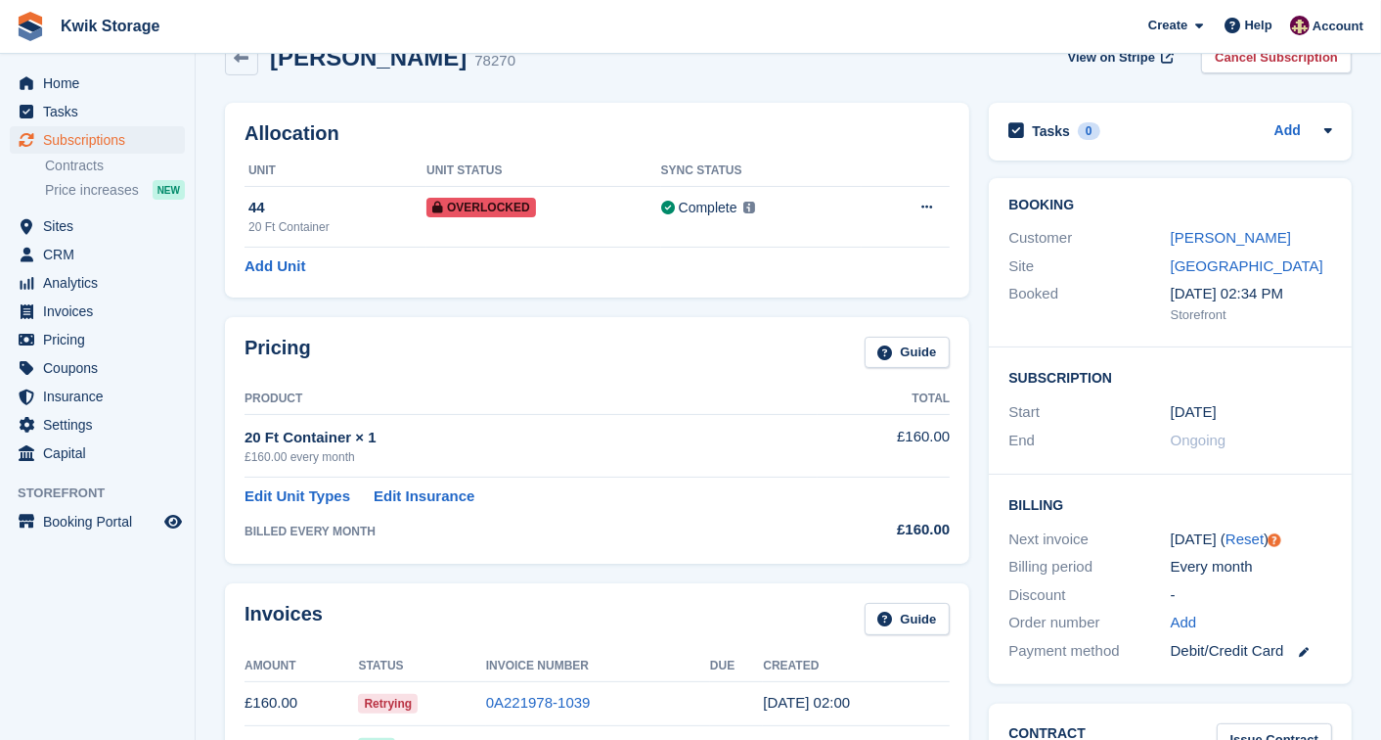
click at [1302, 643] on link at bounding box center [1296, 651] width 25 height 22
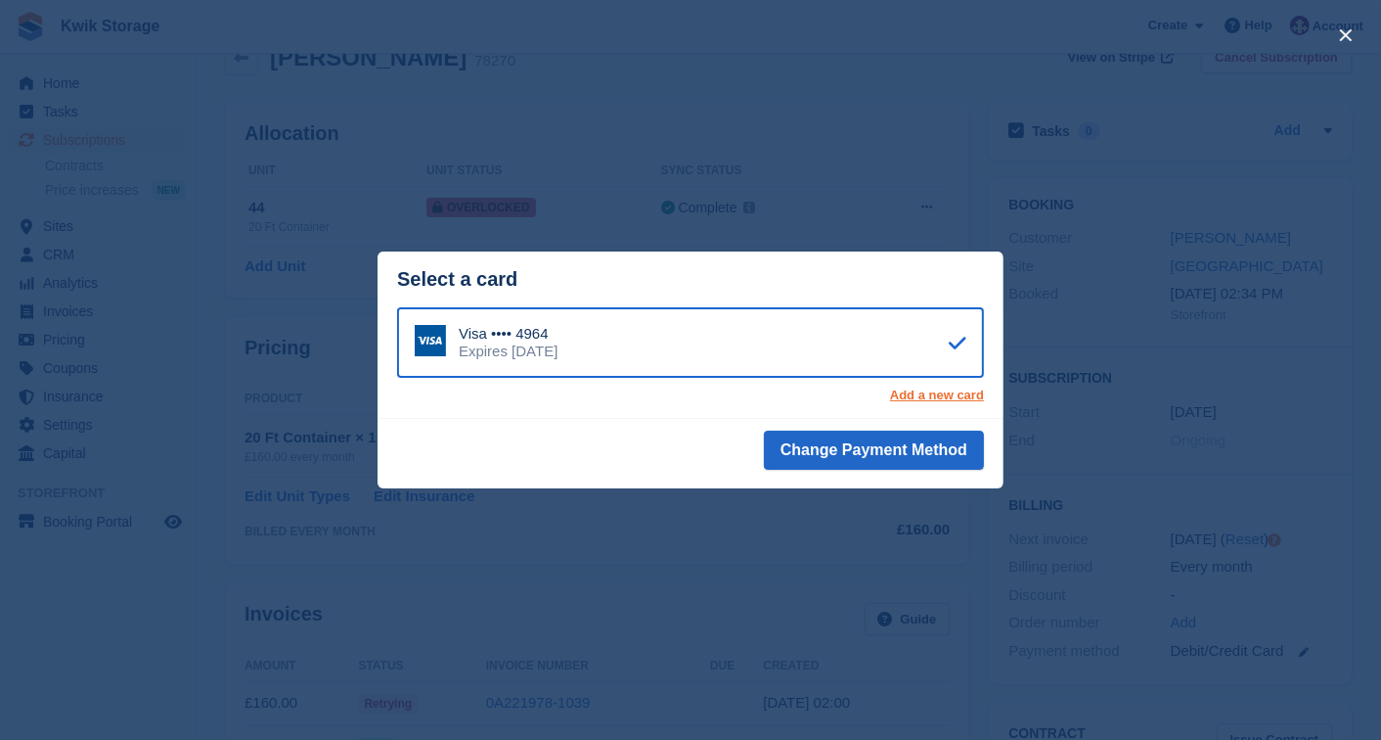
click at [952, 391] on link "Add a new card" at bounding box center [937, 395] width 94 height 16
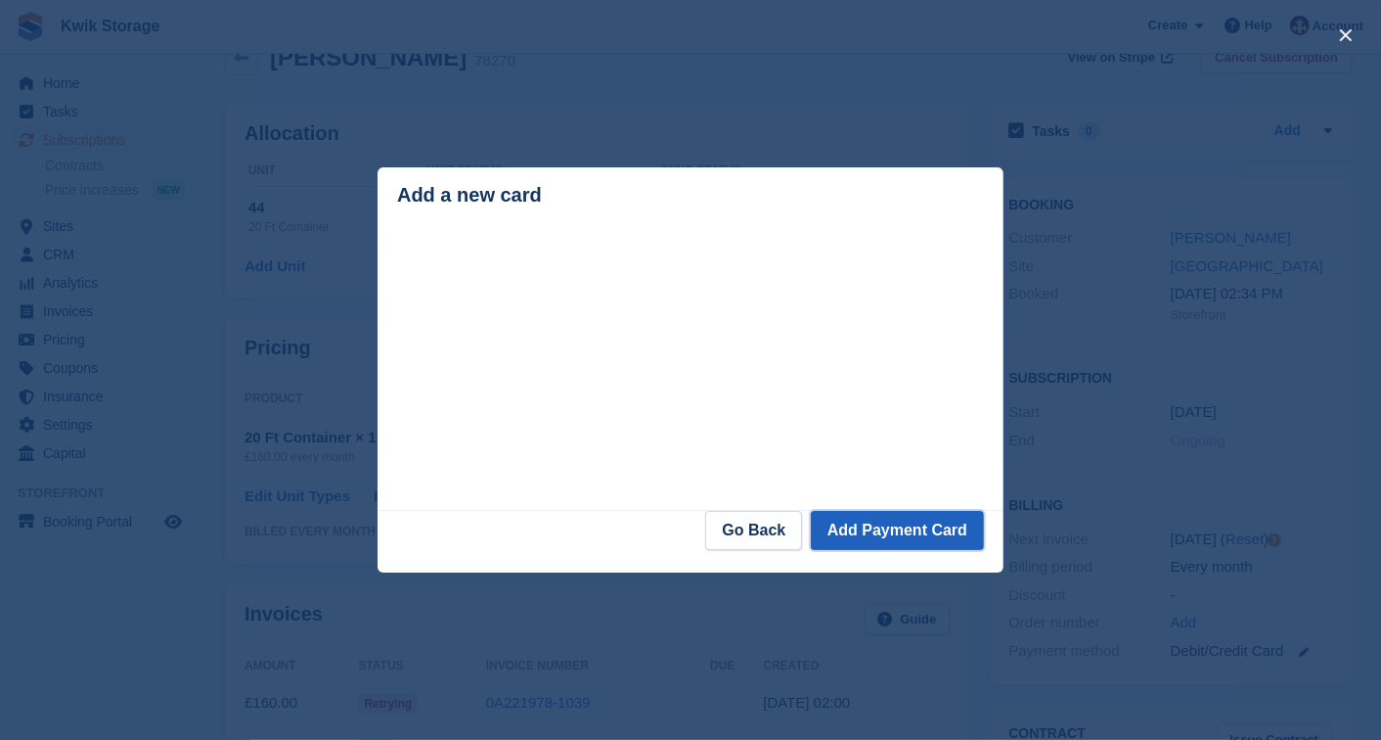
click at [890, 526] on button "Add Payment Card" at bounding box center [897, 530] width 173 height 39
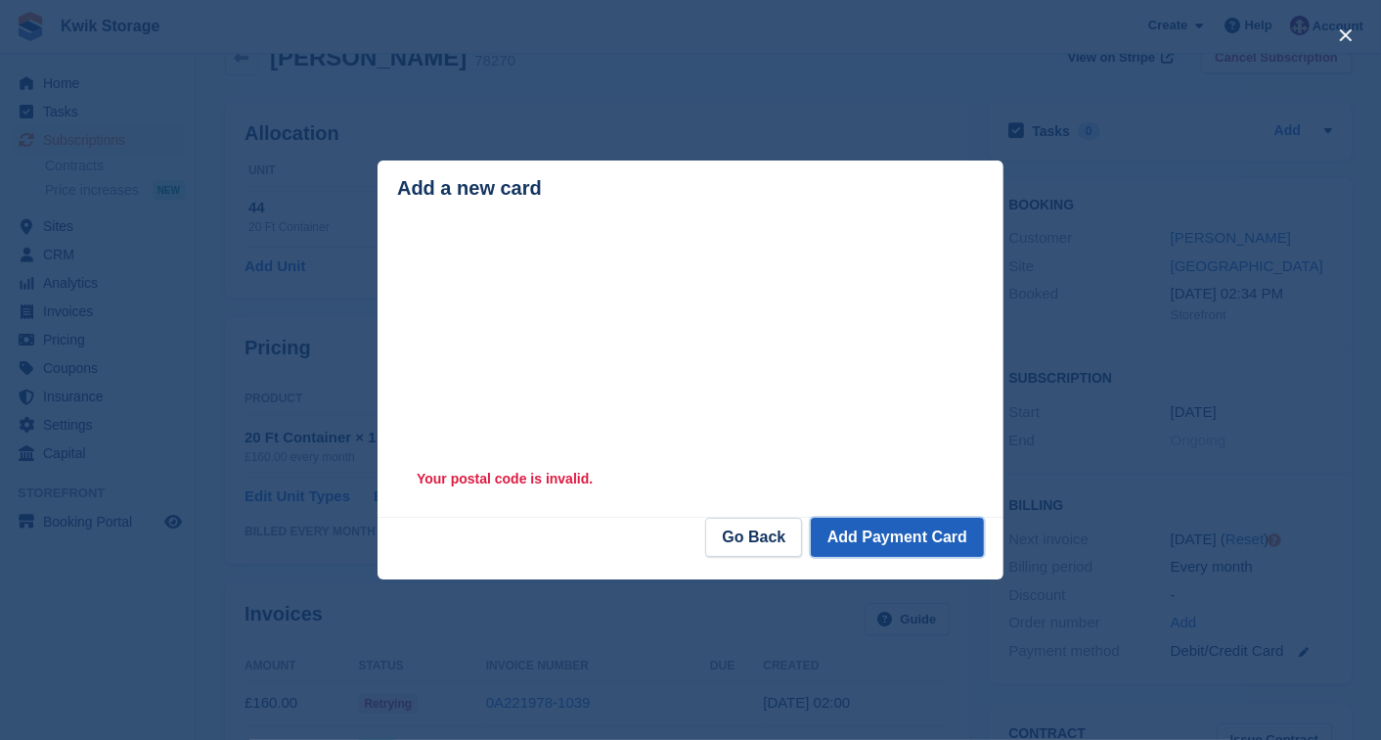
click at [891, 538] on button "Add Payment Card" at bounding box center [897, 536] width 173 height 39
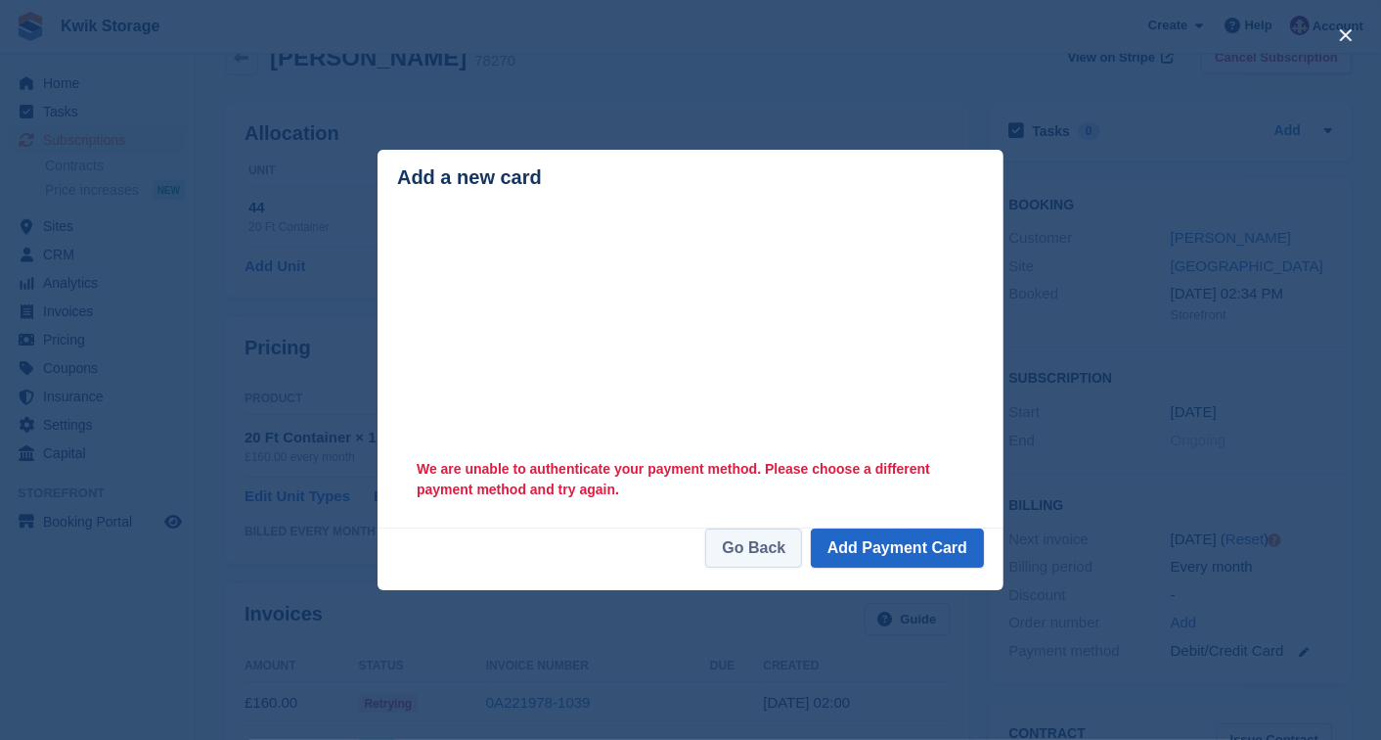
click at [769, 536] on link "Go Back" at bounding box center [753, 547] width 97 height 39
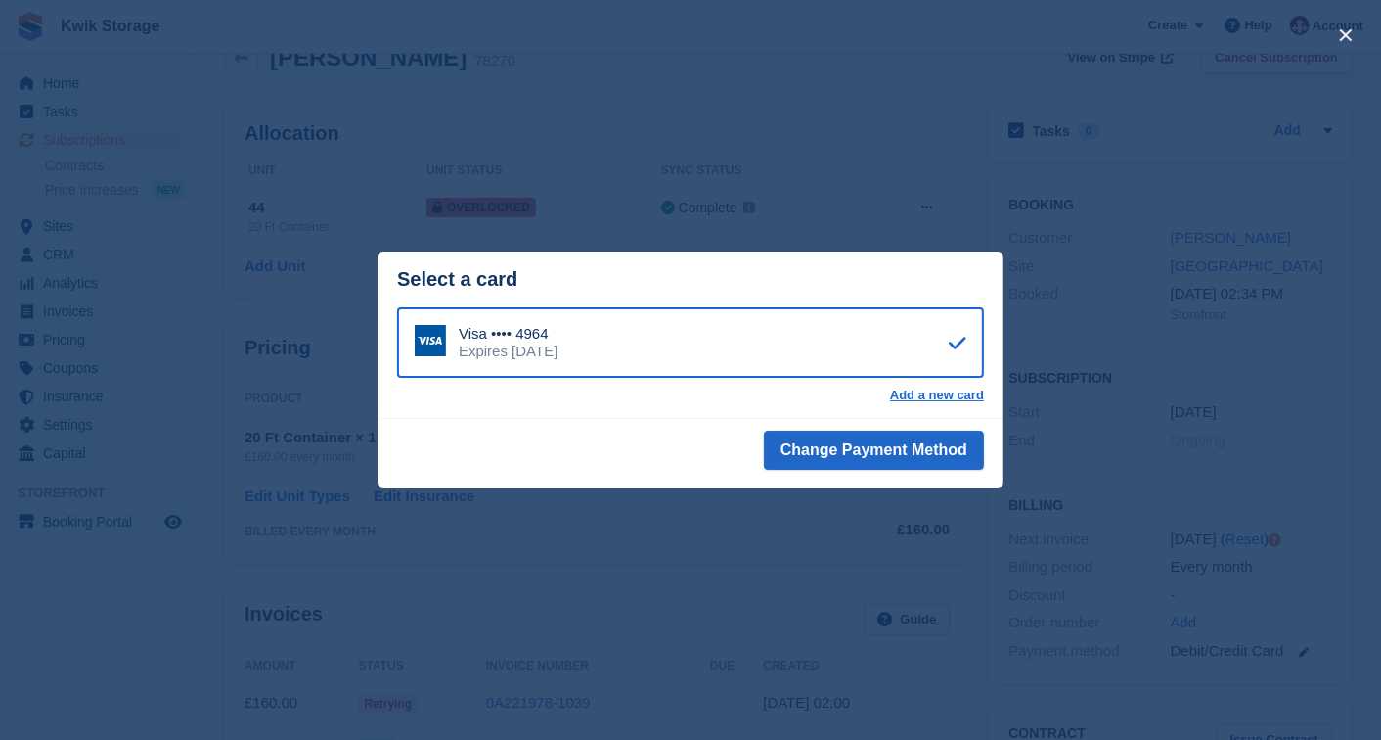
click at [968, 117] on div "close" at bounding box center [690, 370] width 1381 height 740
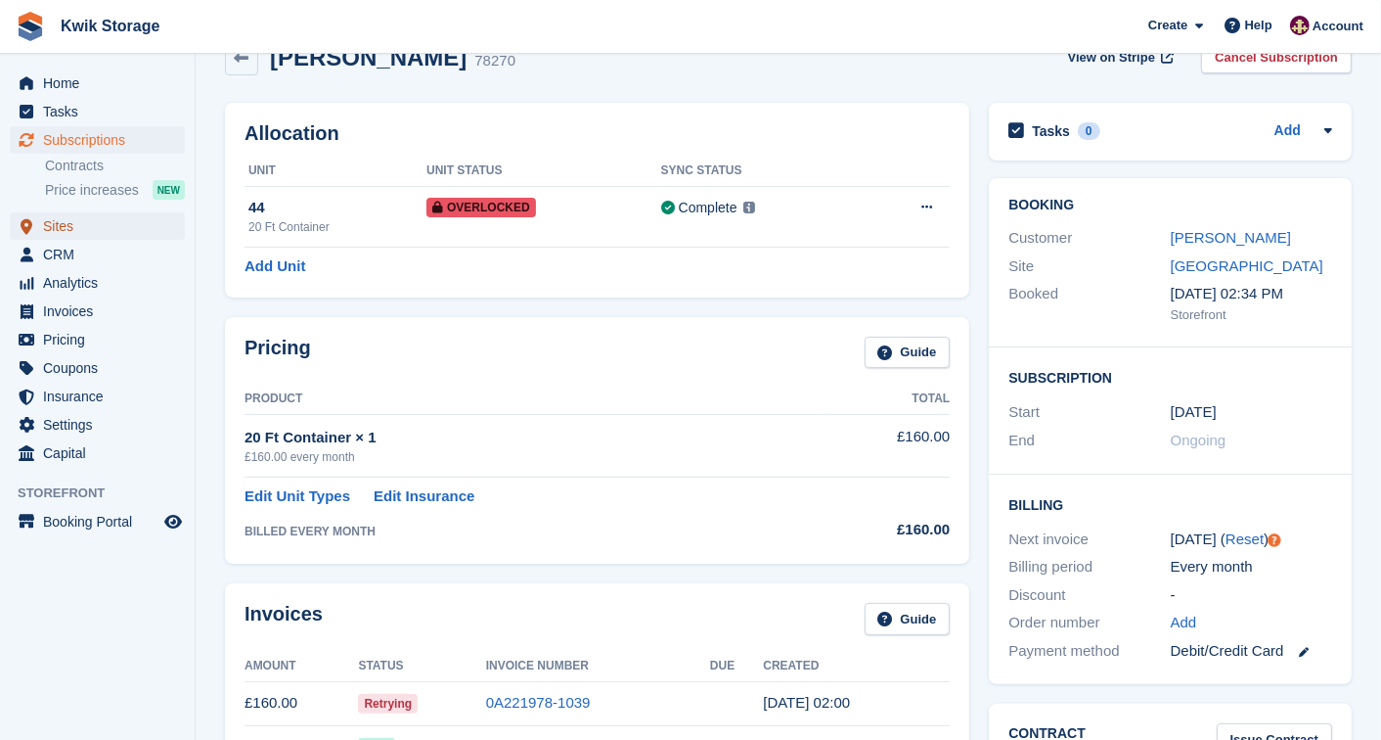
click at [60, 231] on span "Sites" at bounding box center [101, 225] width 117 height 27
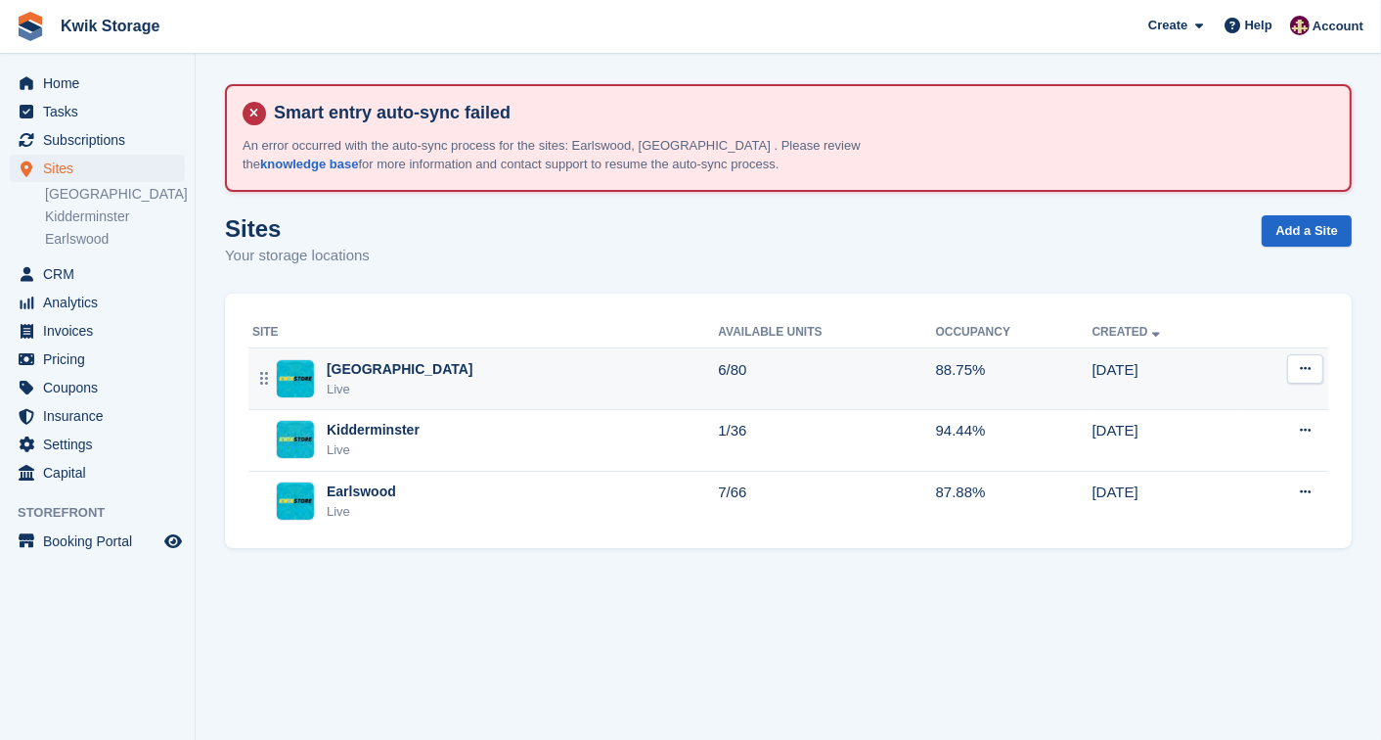
click at [401, 373] on div "Willenhall Live" at bounding box center [485, 379] width 466 height 40
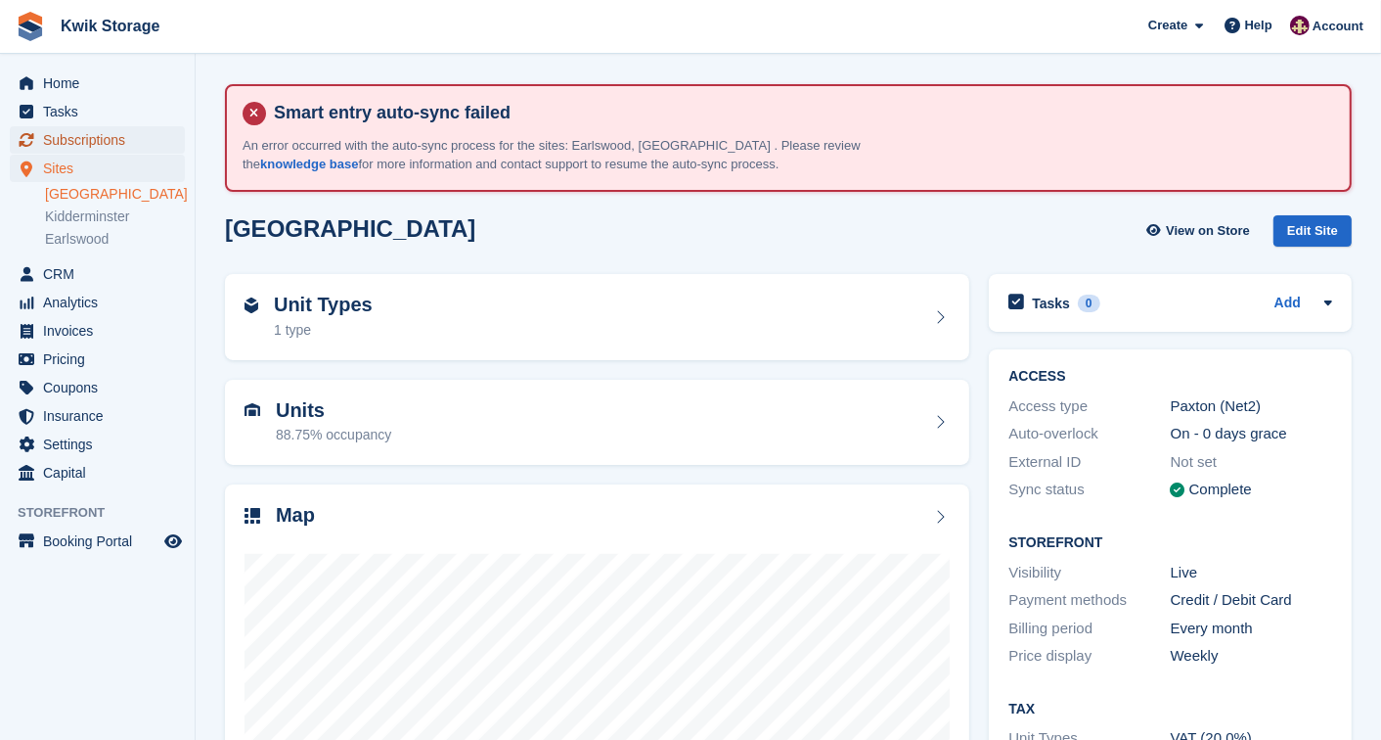
click at [109, 139] on span "Subscriptions" at bounding box center [101, 139] width 117 height 27
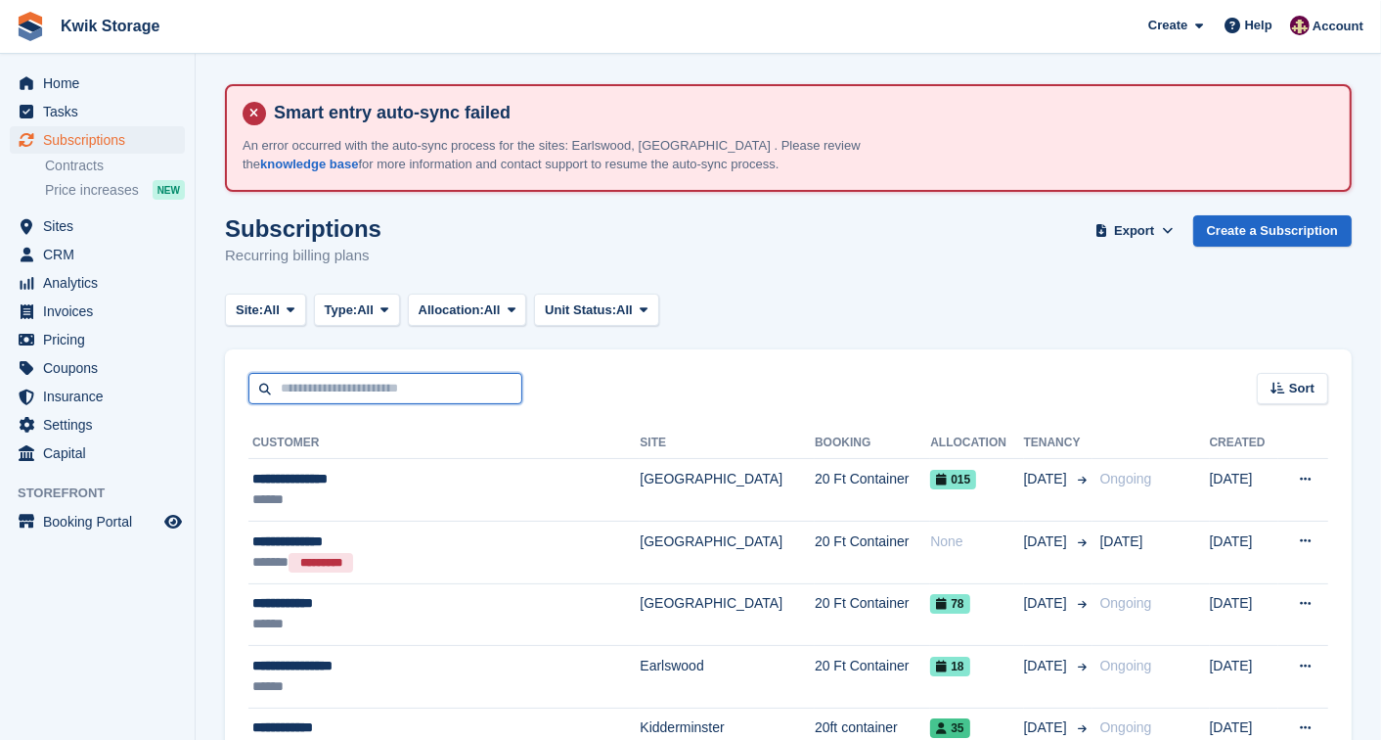
click at [407, 389] on input "text" at bounding box center [385, 389] width 274 height 32
type input "*****"
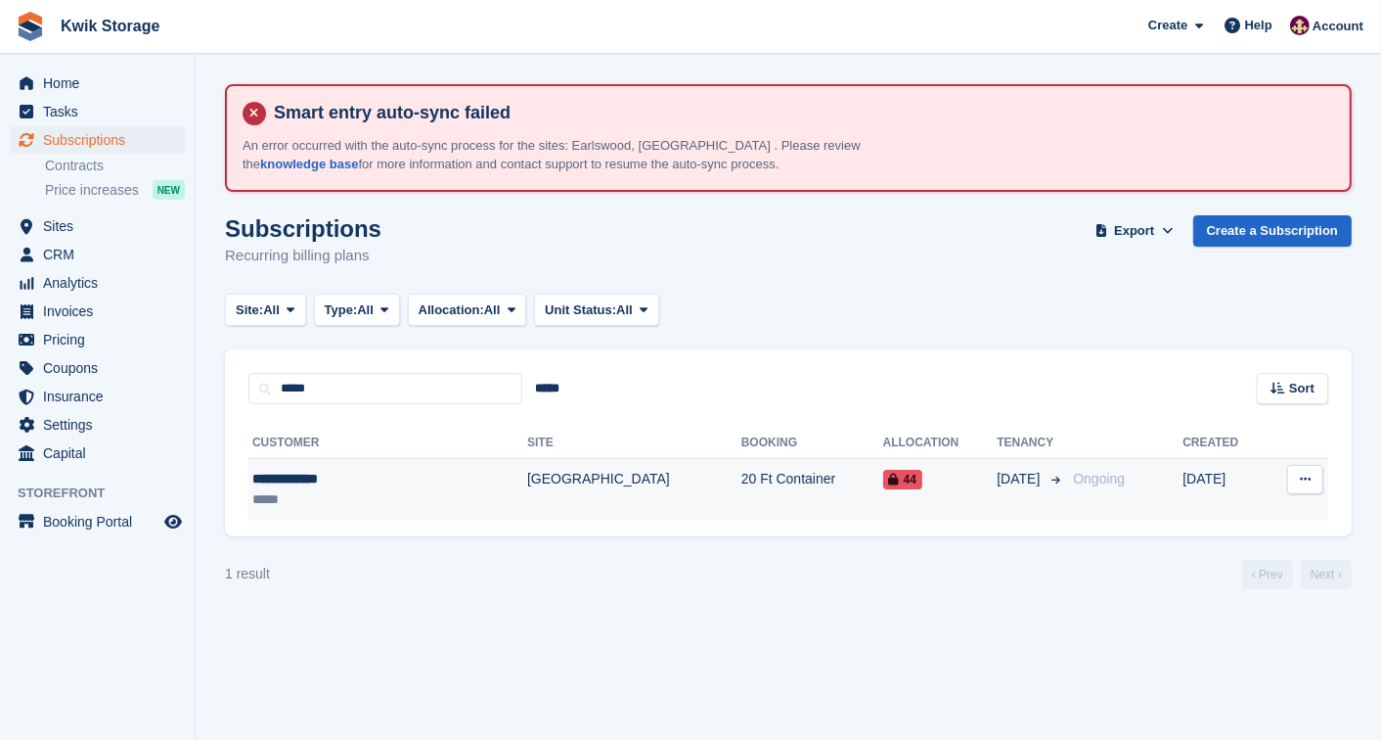
click at [997, 491] on td "[DATE]" at bounding box center [1031, 490] width 68 height 62
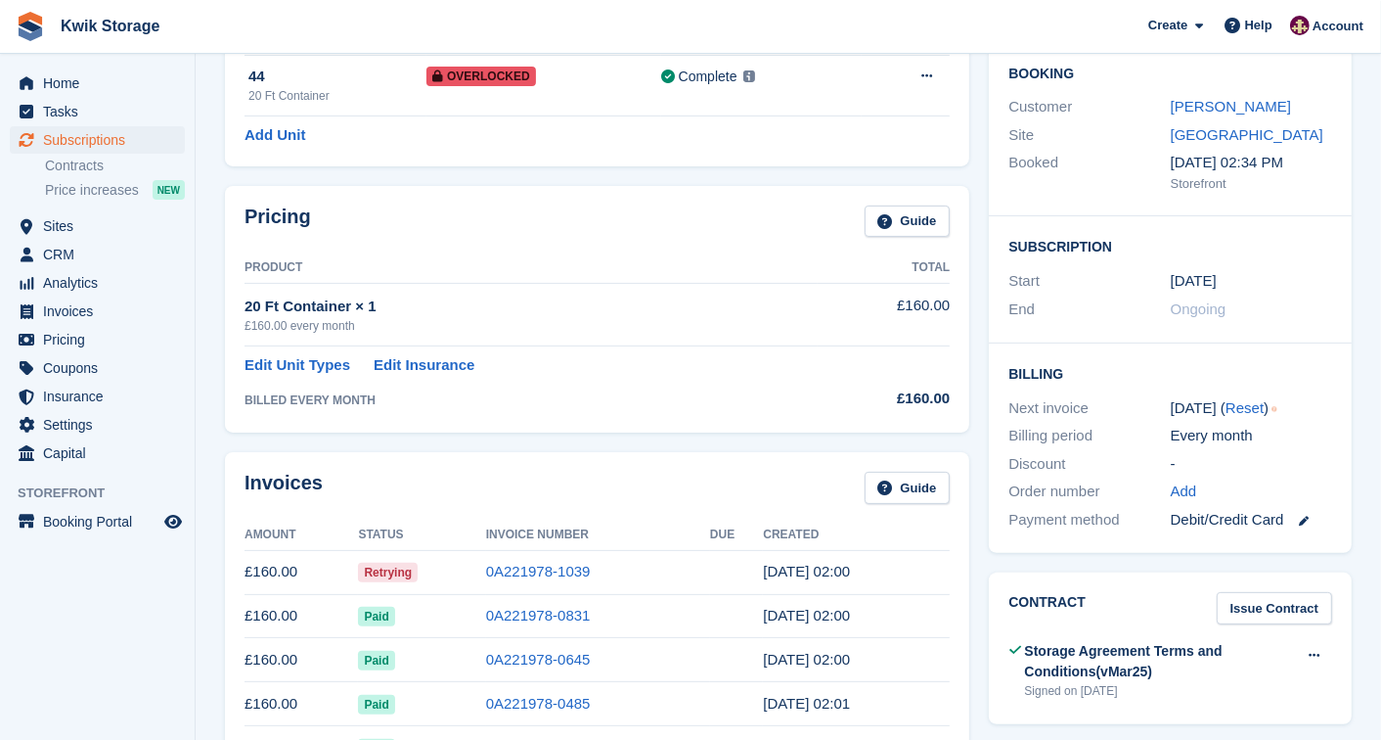
scroll to position [347, 0]
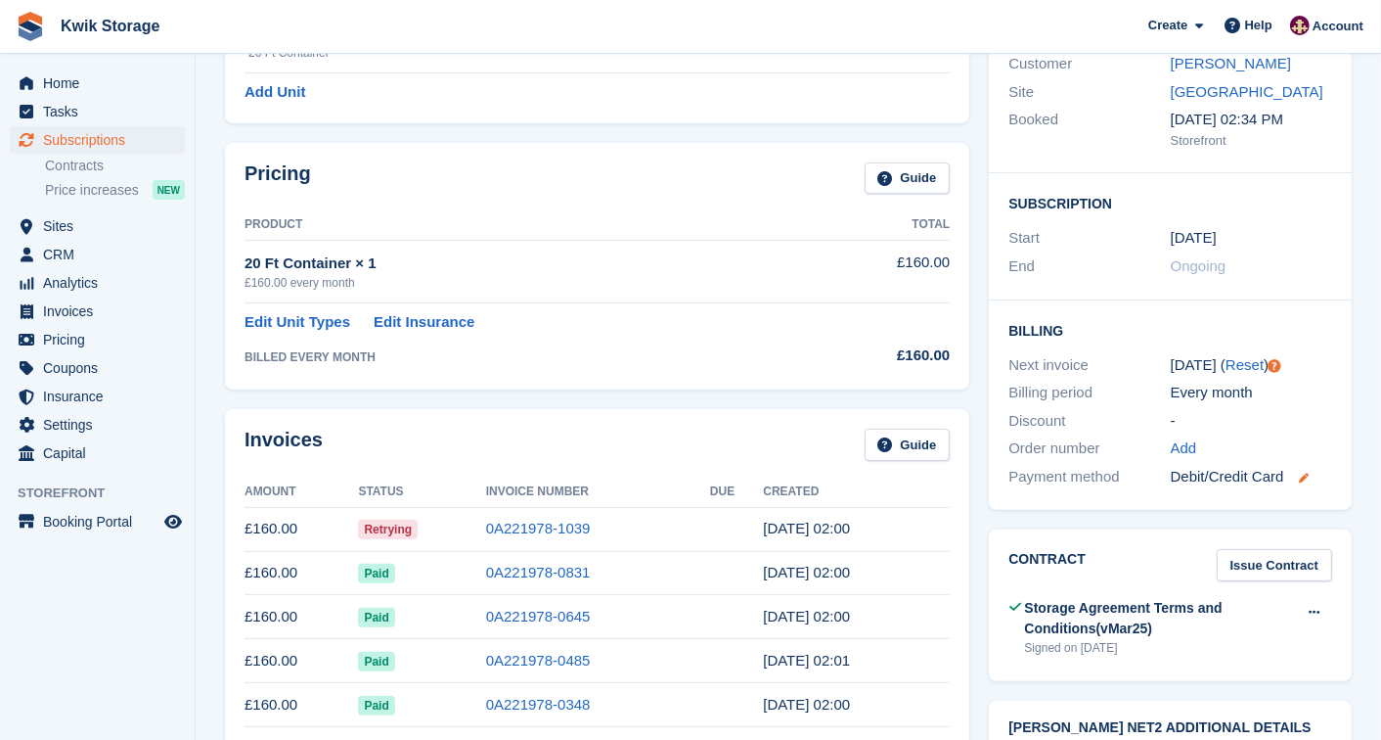
click at [1301, 480] on icon at bounding box center [1305, 477] width 10 height 10
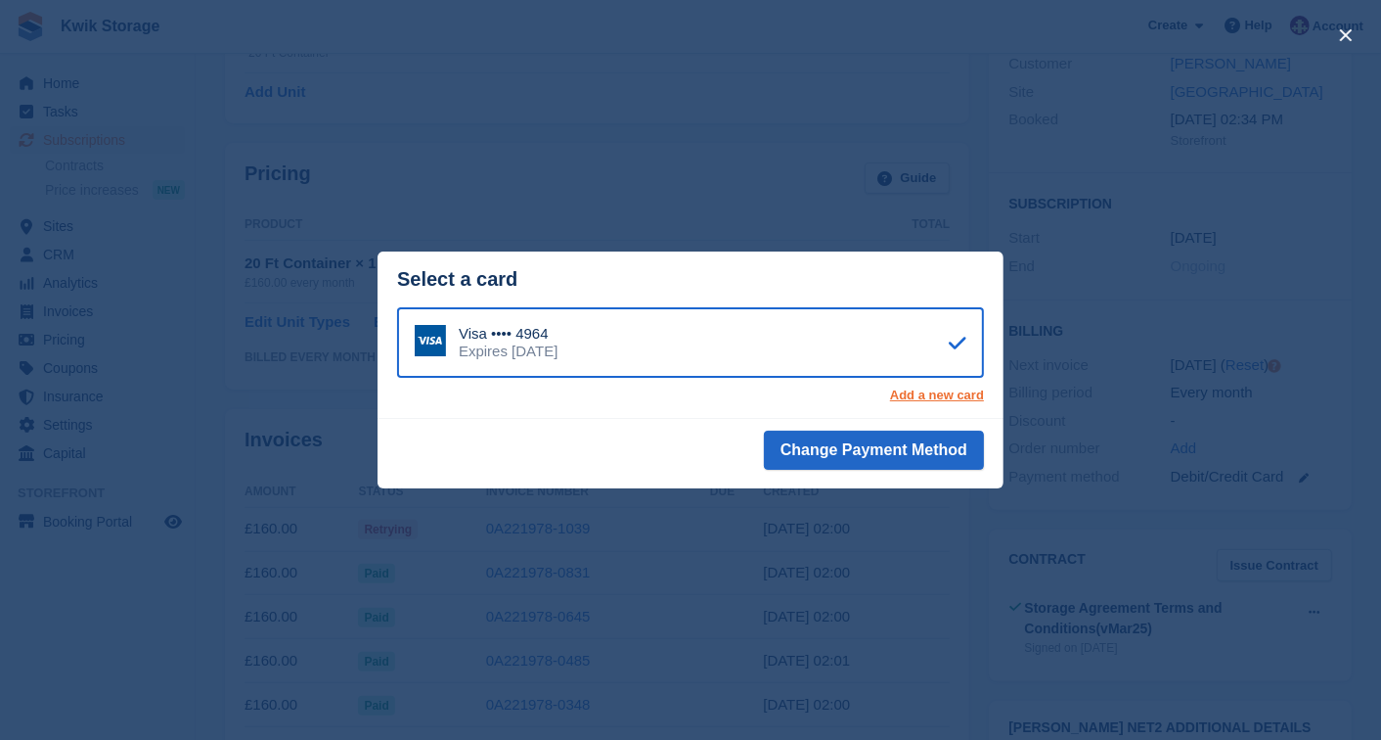
click at [901, 396] on link "Add a new card" at bounding box center [937, 395] width 94 height 16
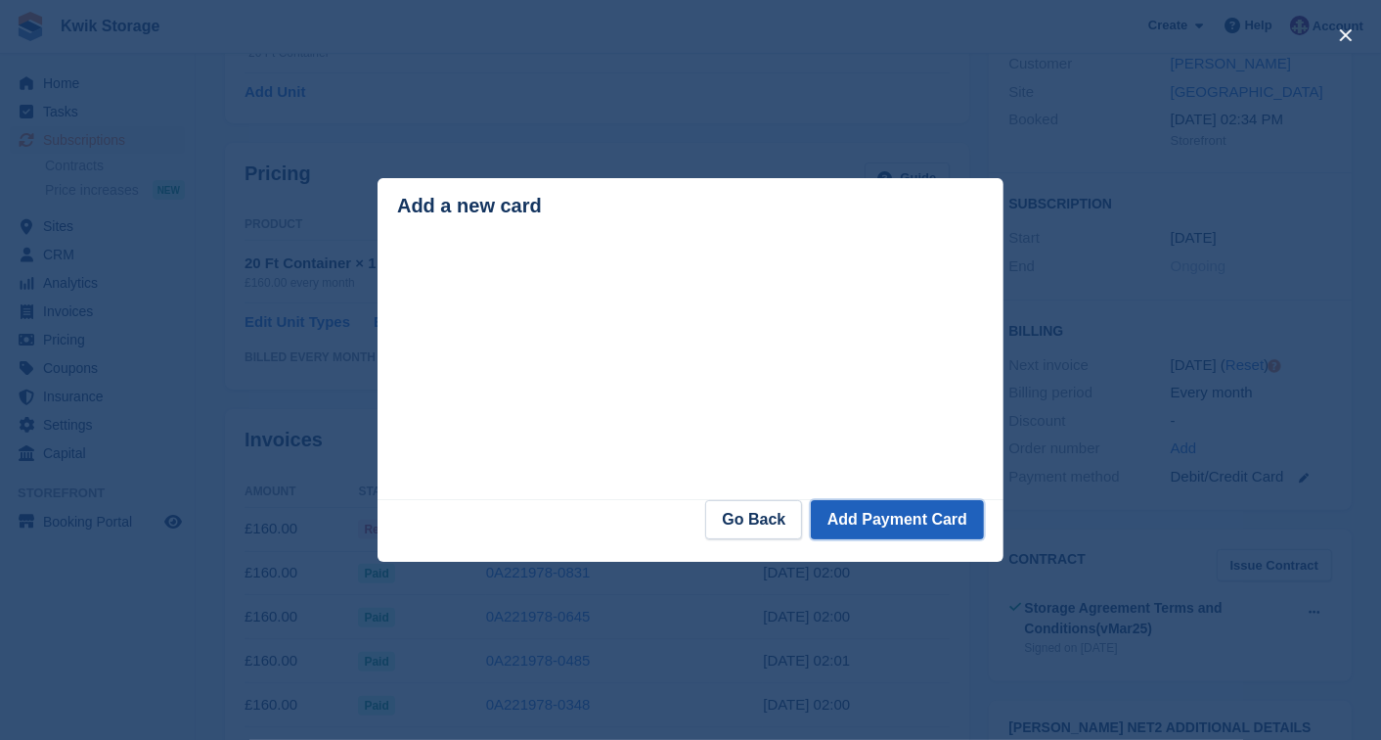
click at [918, 511] on button "Add Payment Card" at bounding box center [897, 519] width 173 height 39
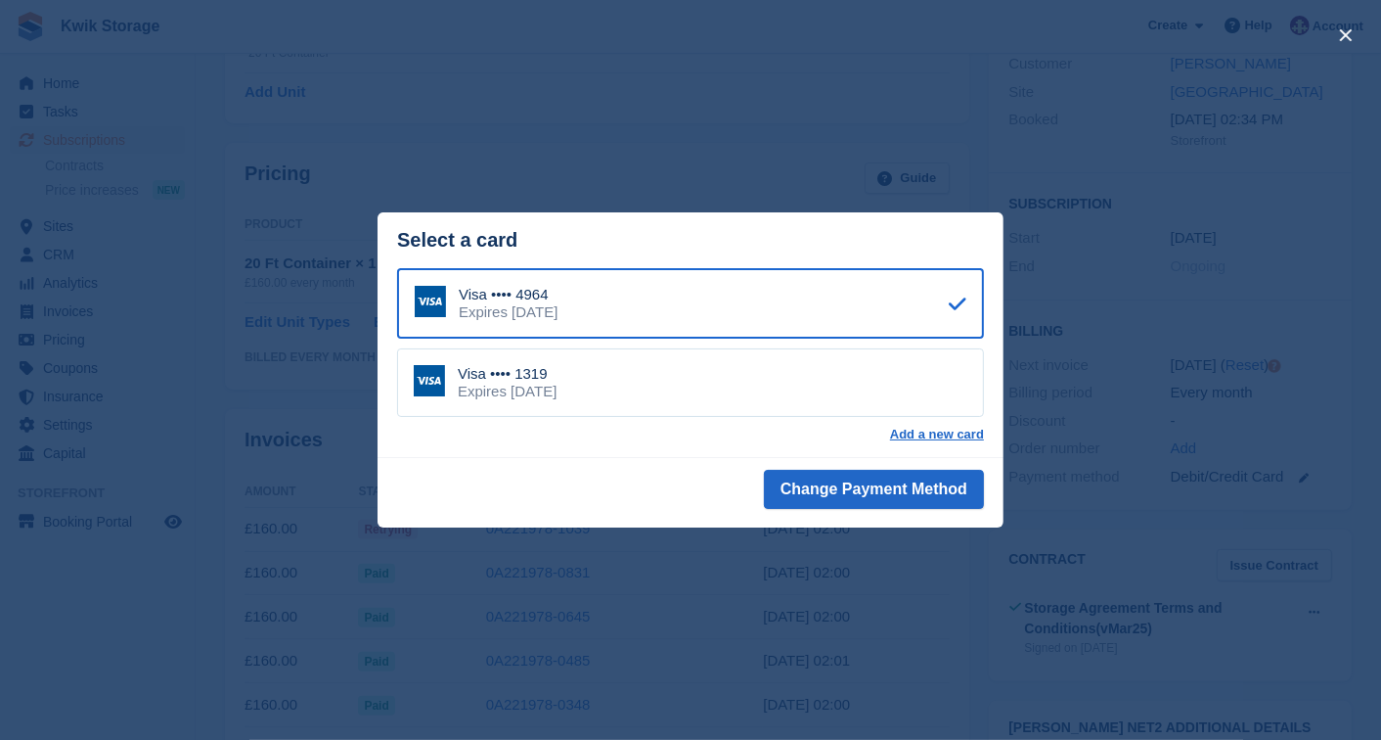
click at [546, 49] on div "close" at bounding box center [690, 370] width 1381 height 740
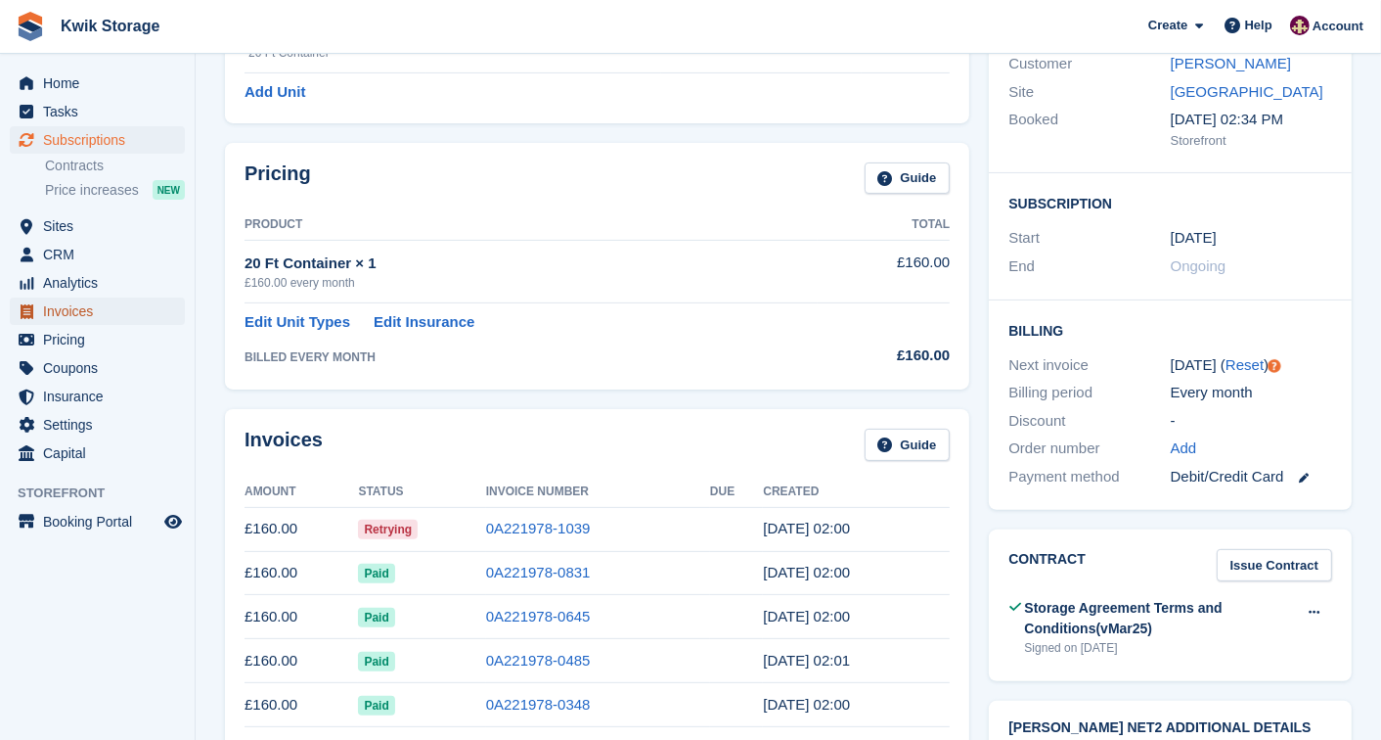
click at [75, 319] on span "Invoices" at bounding box center [101, 310] width 117 height 27
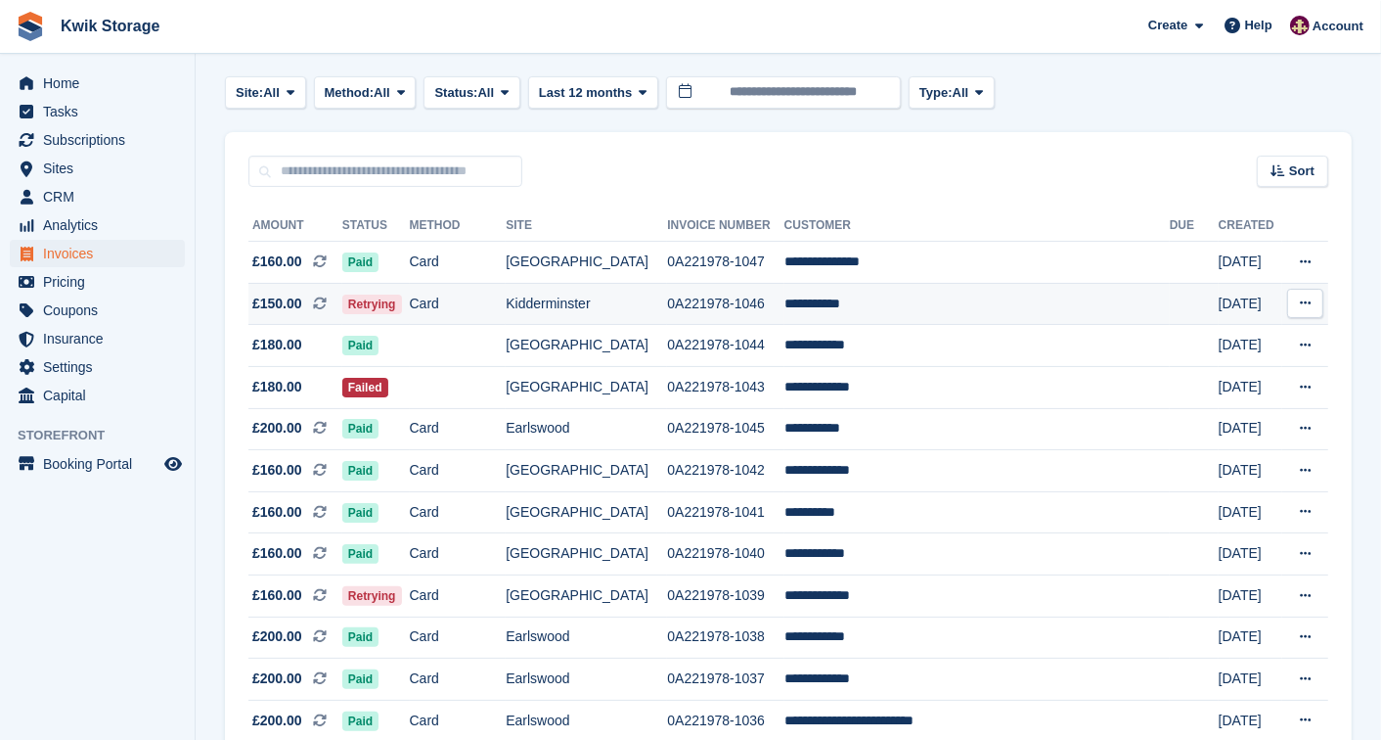
scroll to position [260, 0]
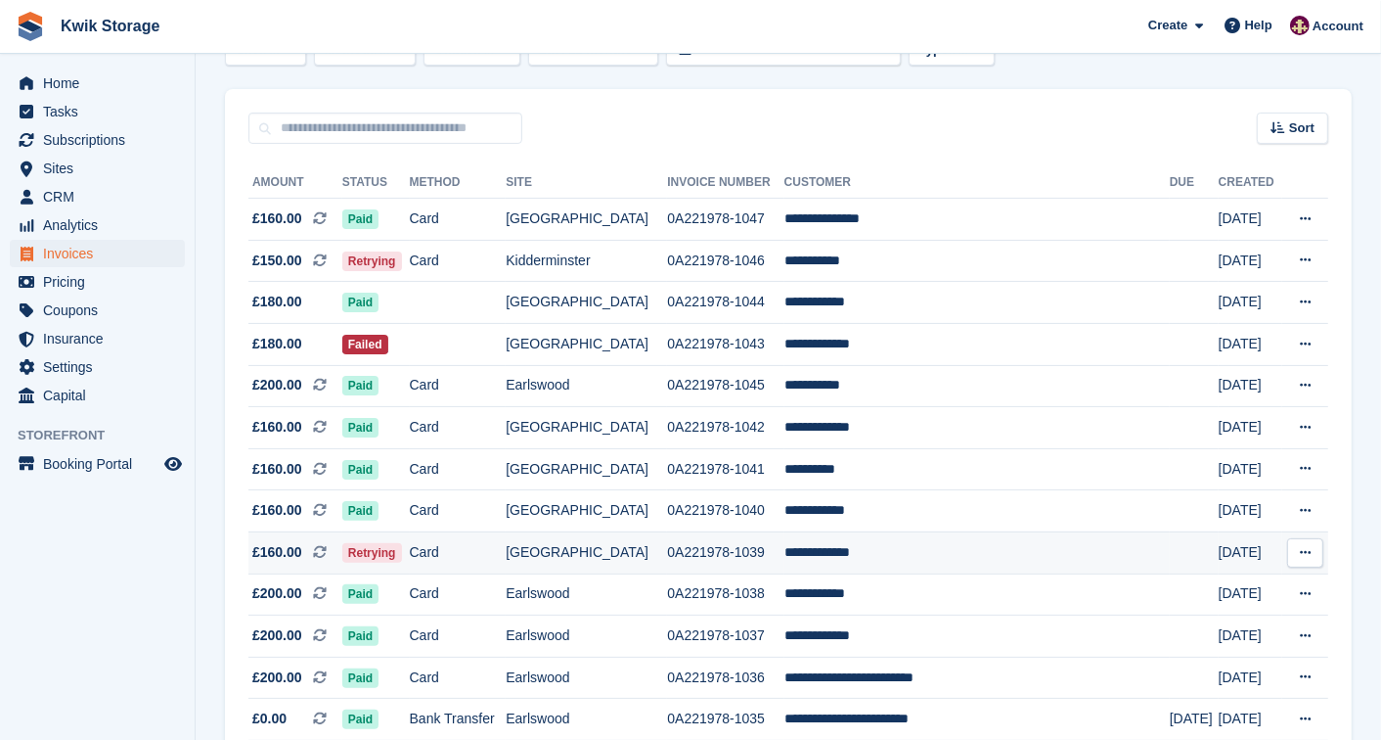
click at [507, 540] on td "Card" at bounding box center [458, 552] width 97 height 42
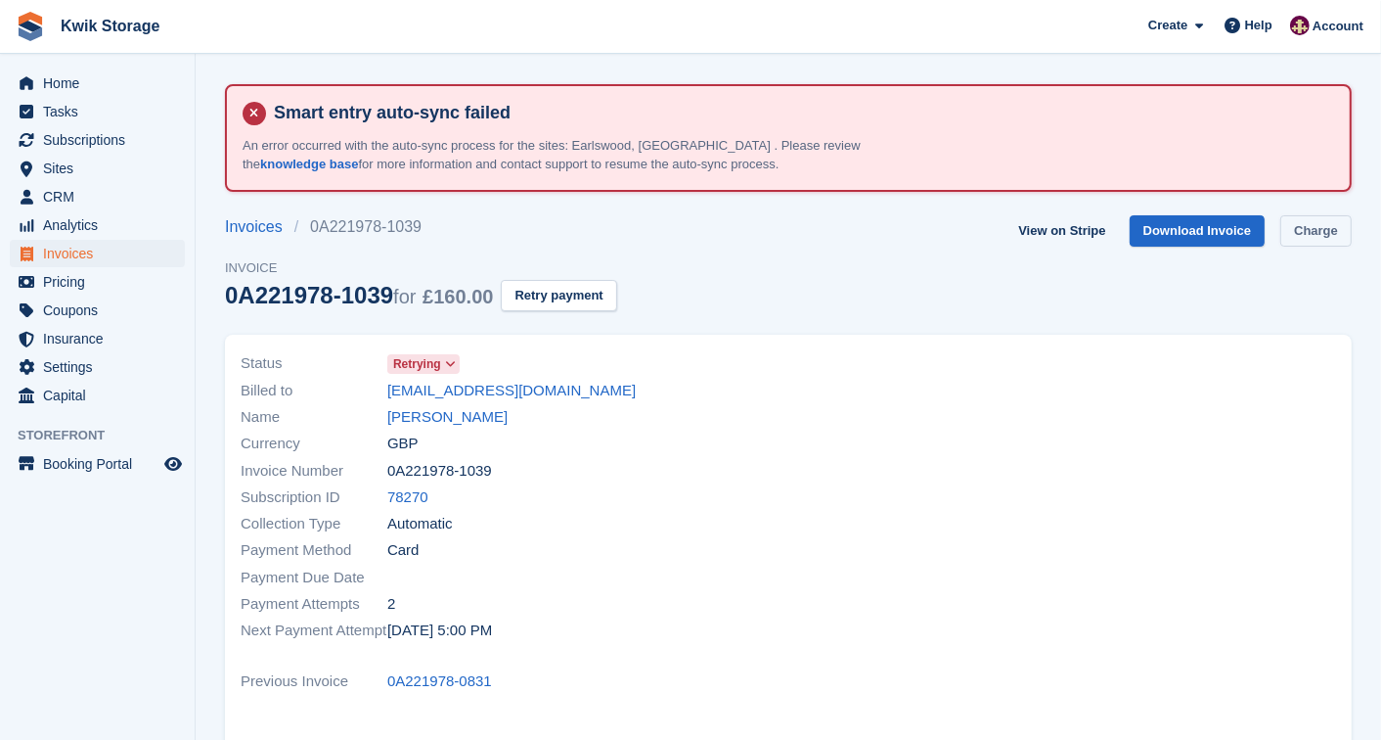
click at [1302, 240] on link "Charge" at bounding box center [1315, 231] width 71 height 32
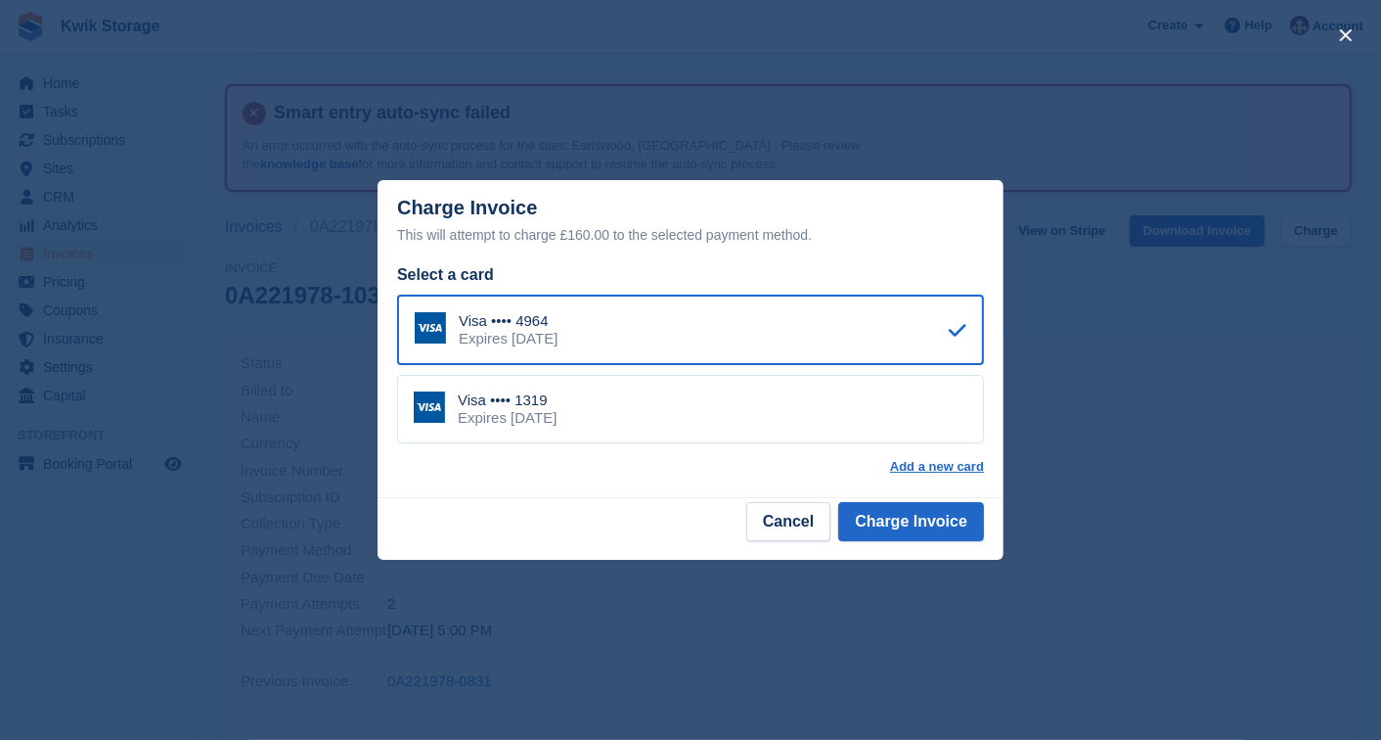
click at [827, 427] on div "Visa •••• 1319 Expires [DATE]" at bounding box center [690, 409] width 587 height 68
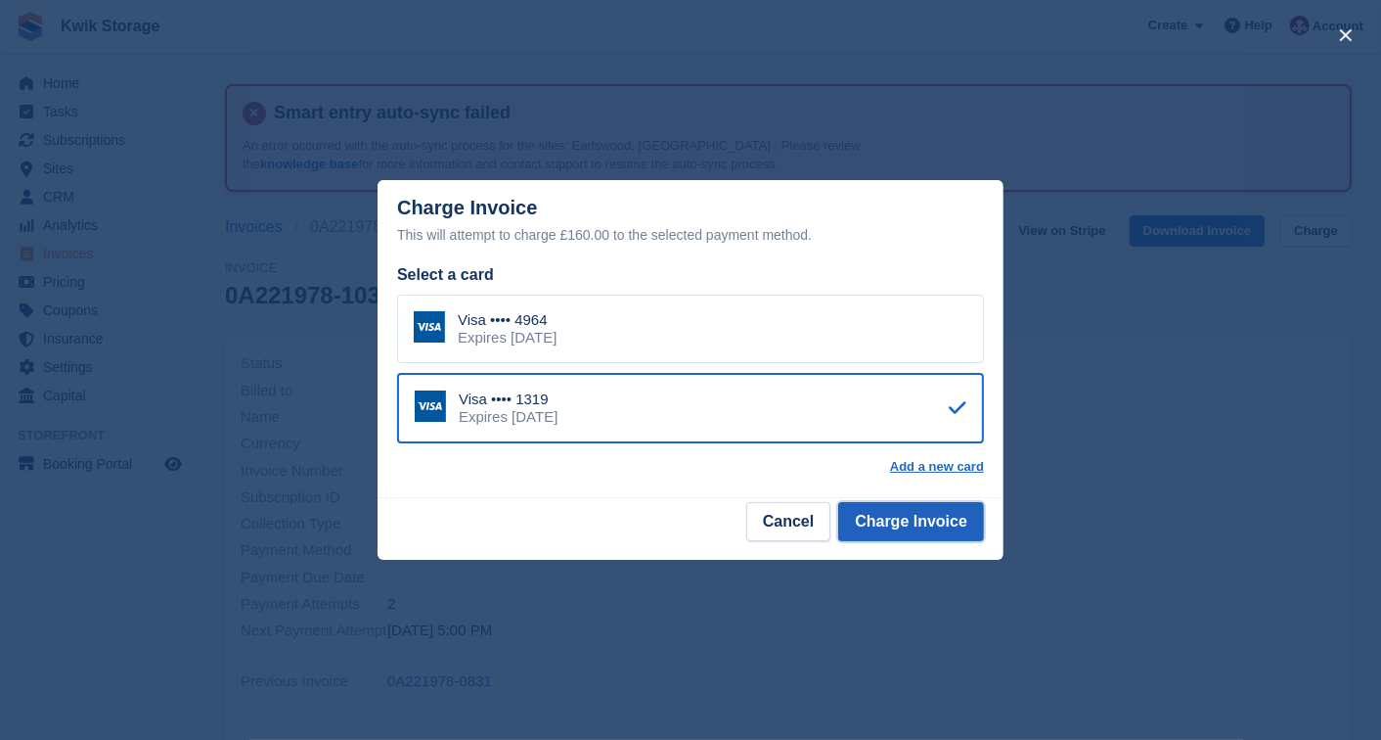
click at [926, 522] on button "Charge Invoice" at bounding box center [911, 521] width 146 height 39
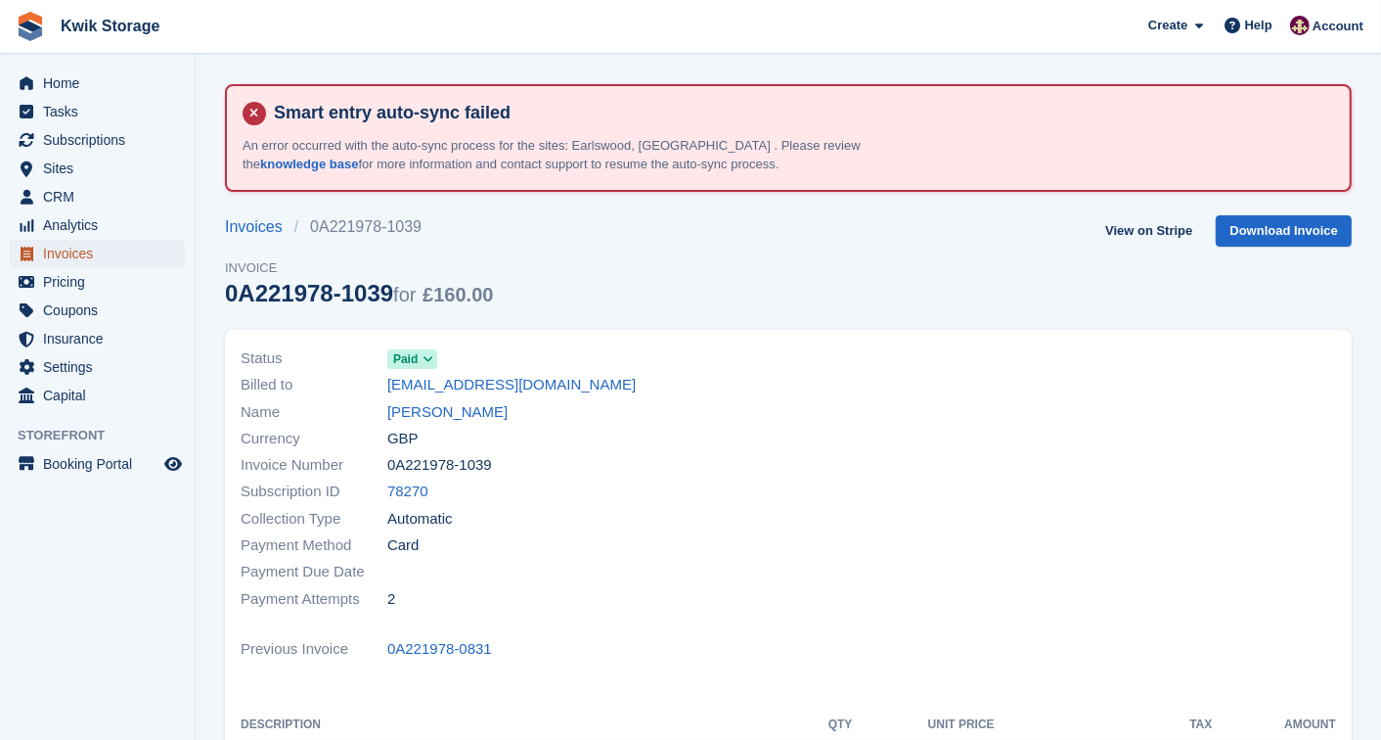
click at [120, 245] on span "Invoices" at bounding box center [101, 253] width 117 height 27
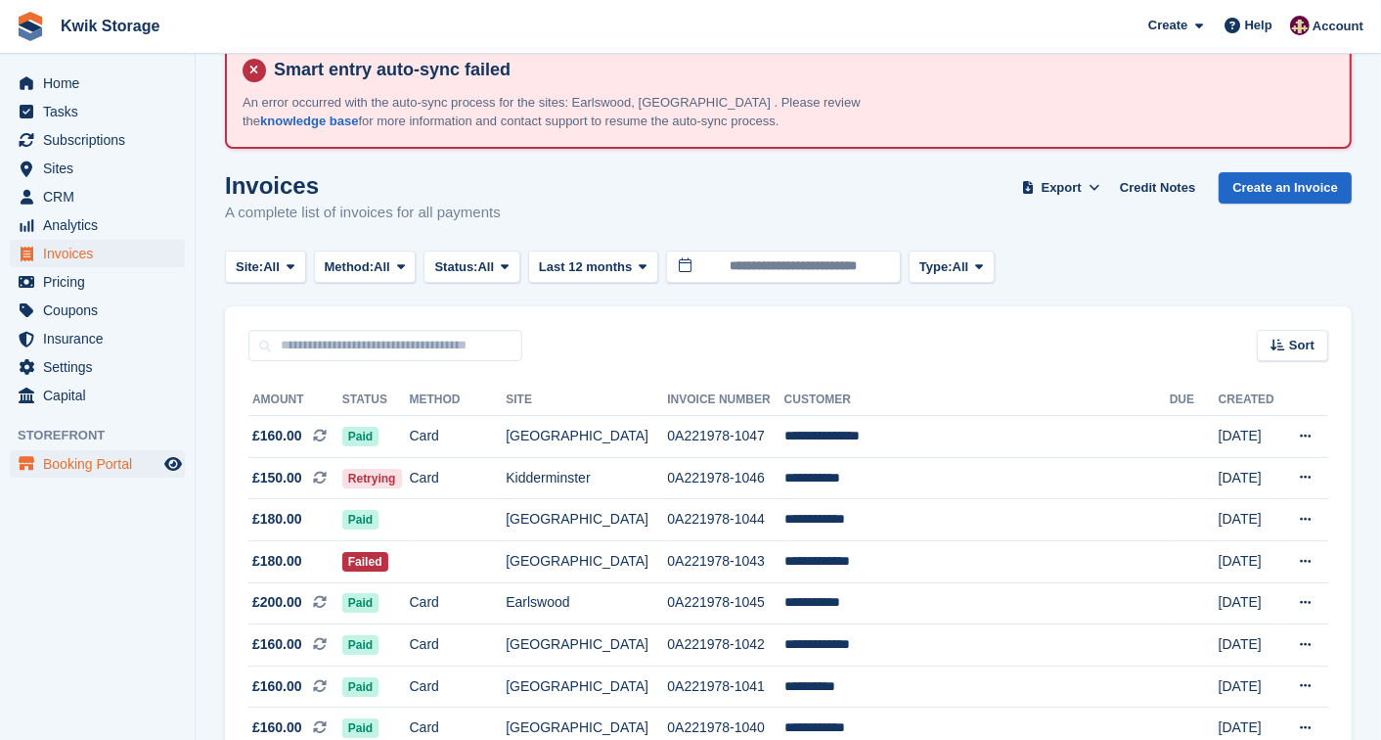
scroll to position [86, 0]
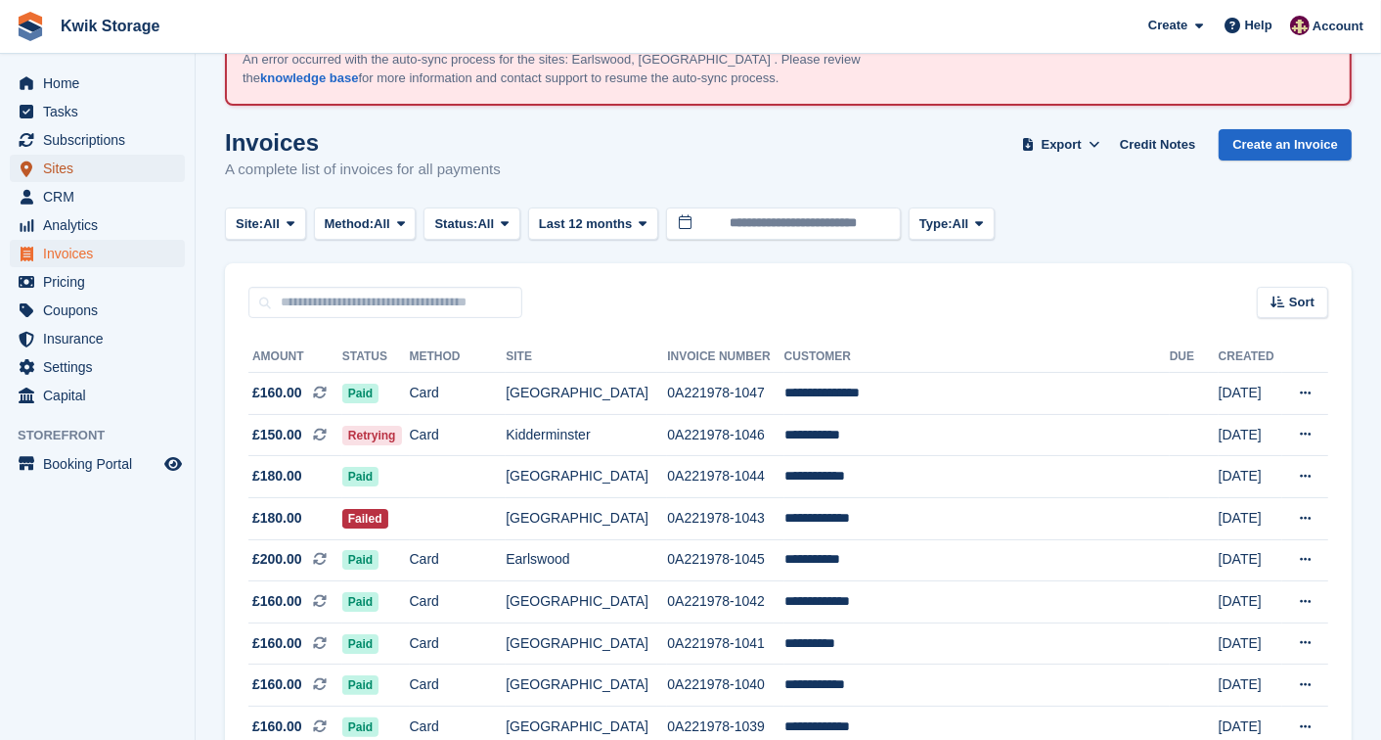
click at [73, 179] on span "Sites" at bounding box center [101, 168] width 117 height 27
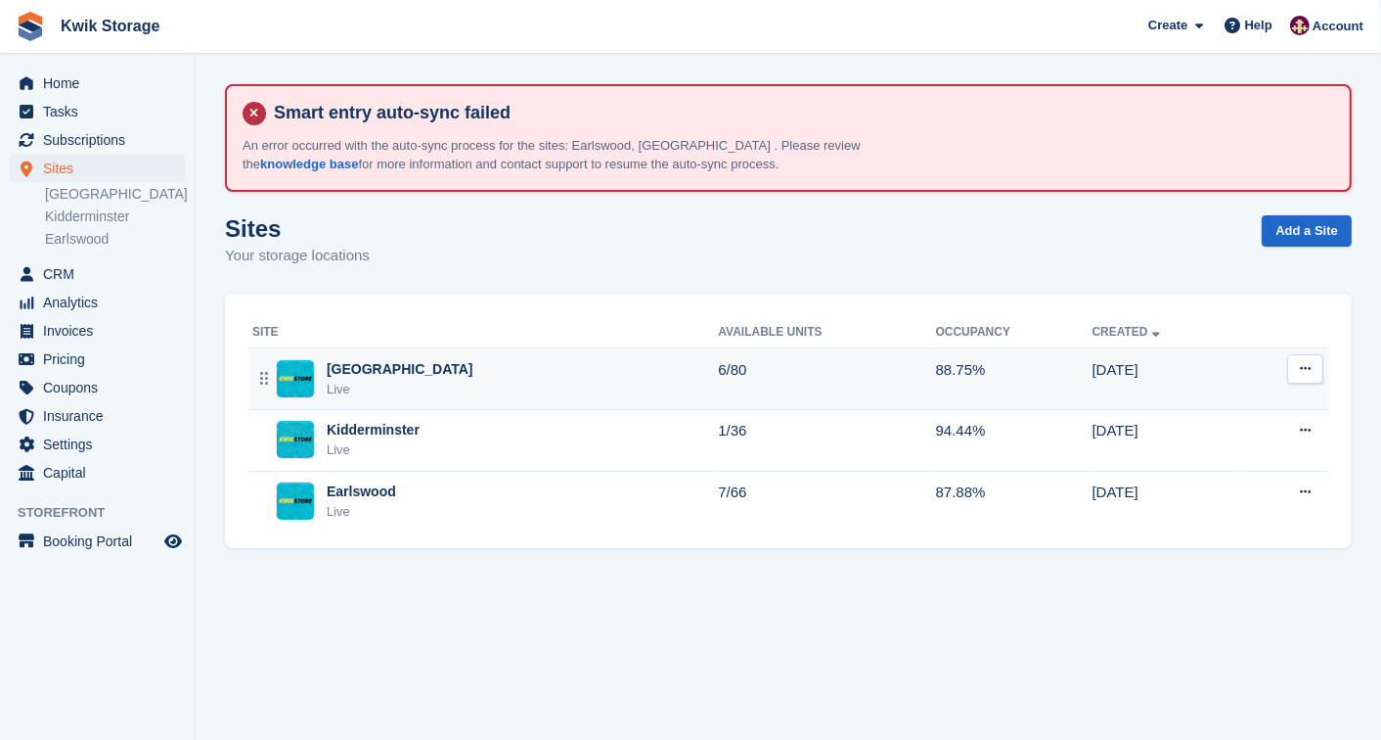
click at [336, 369] on div "[GEOGRAPHIC_DATA]" at bounding box center [400, 369] width 147 height 21
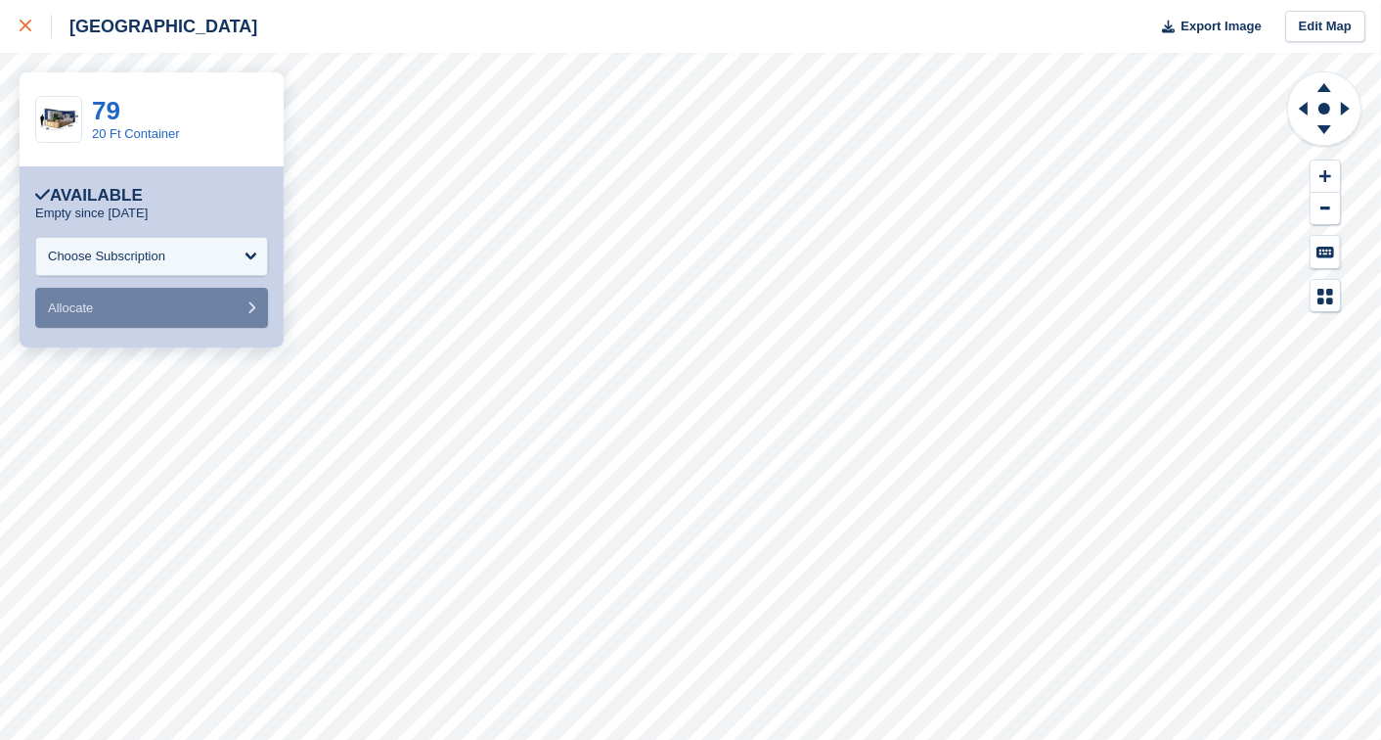
click at [34, 13] on link at bounding box center [26, 26] width 52 height 53
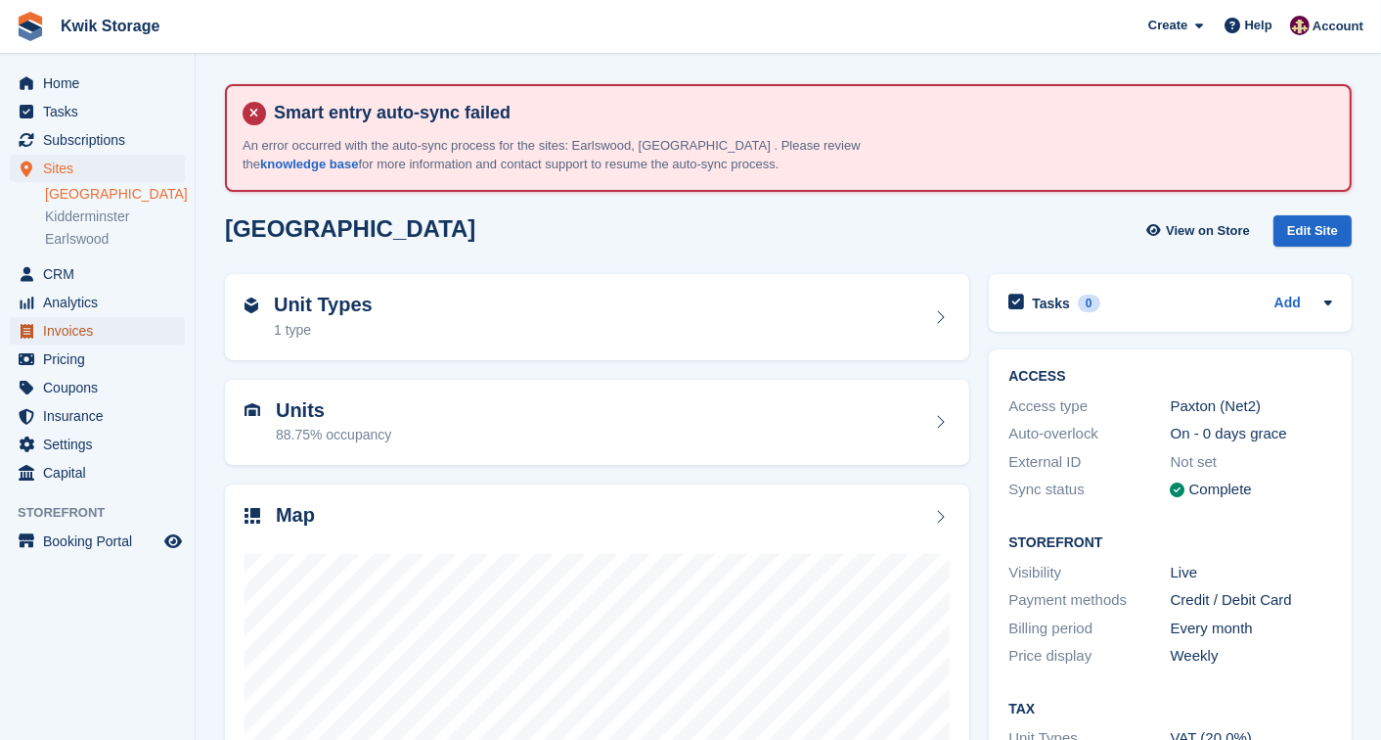
click at [113, 326] on span "Invoices" at bounding box center [101, 330] width 117 height 27
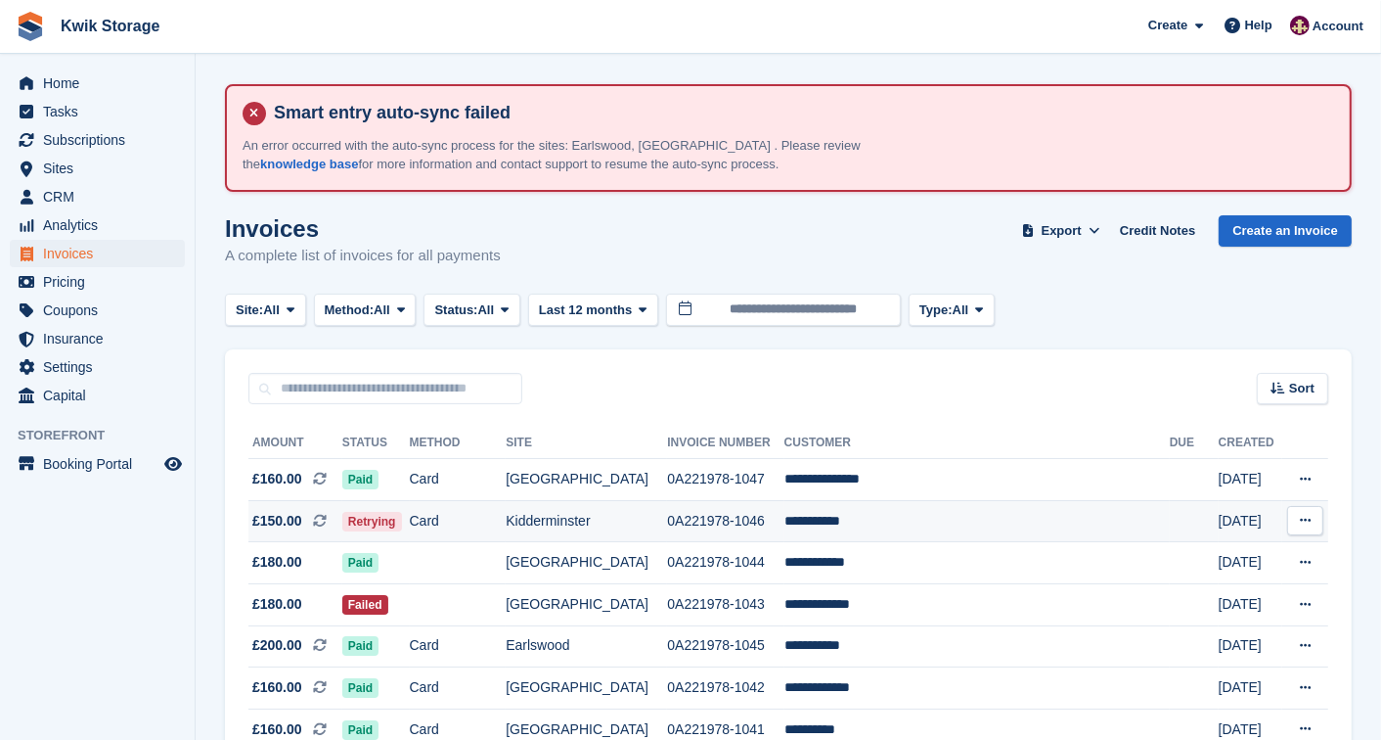
click at [271, 523] on span "£150.00" at bounding box center [277, 521] width 50 height 21
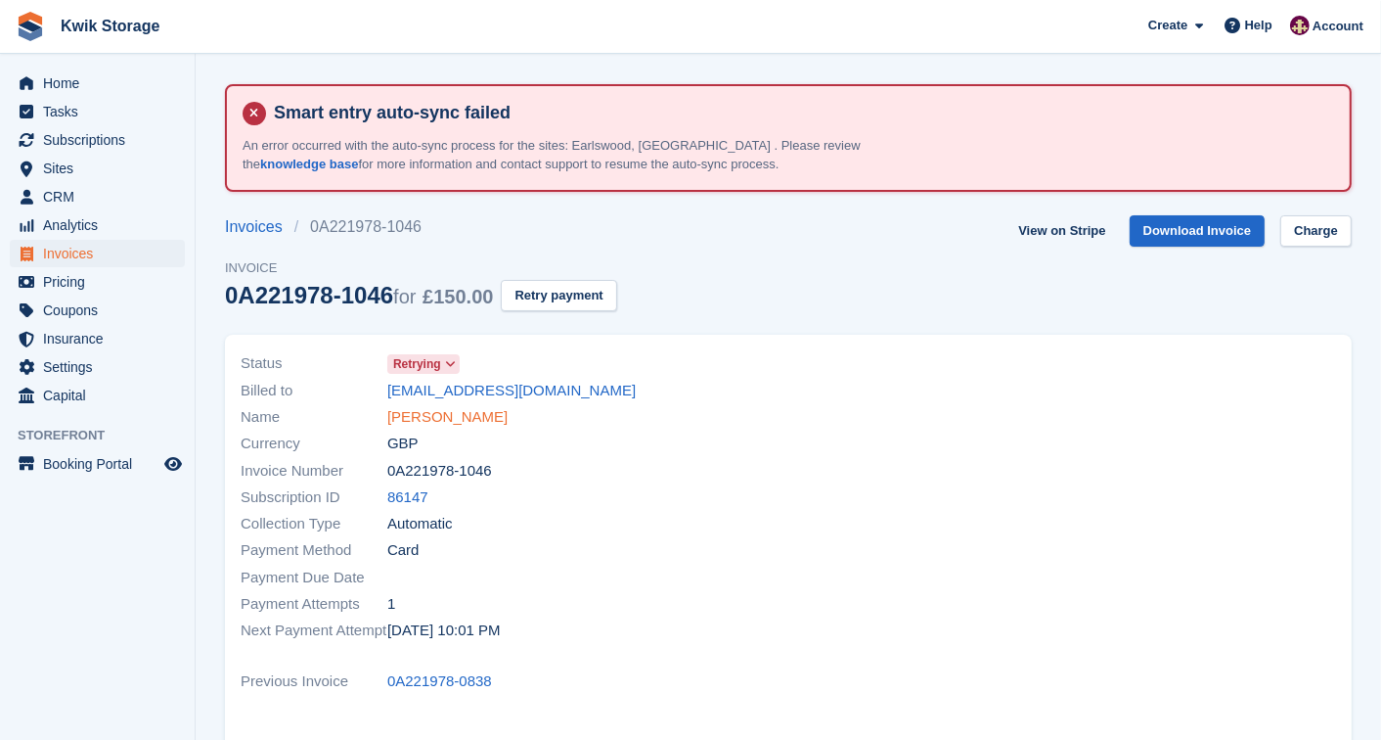
click at [436, 426] on link "[PERSON_NAME]" at bounding box center [447, 417] width 120 height 22
